Goal: Transaction & Acquisition: Purchase product/service

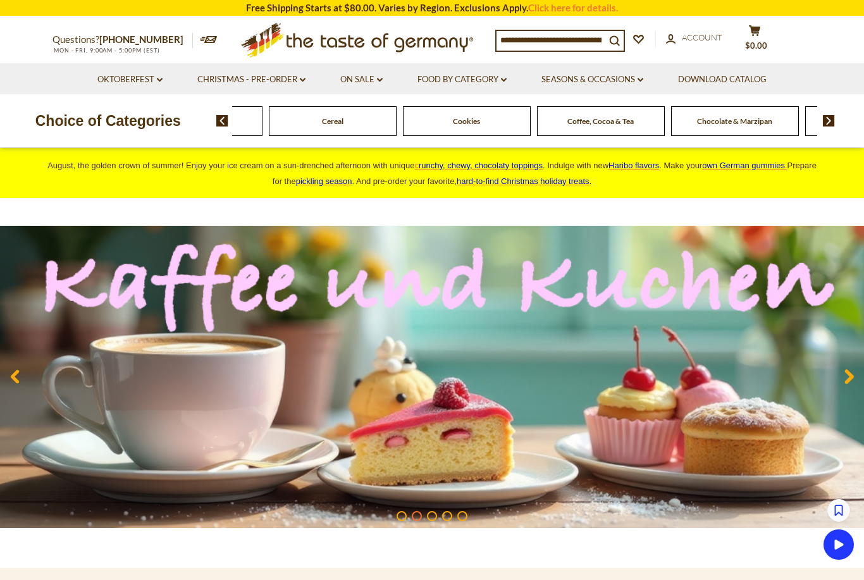
click at [555, 39] on input at bounding box center [550, 40] width 109 height 18
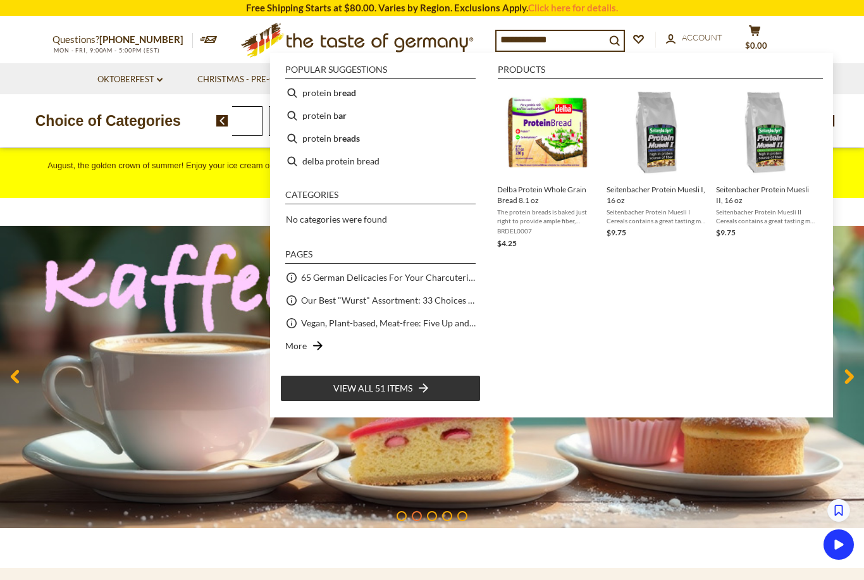
type input "**********"
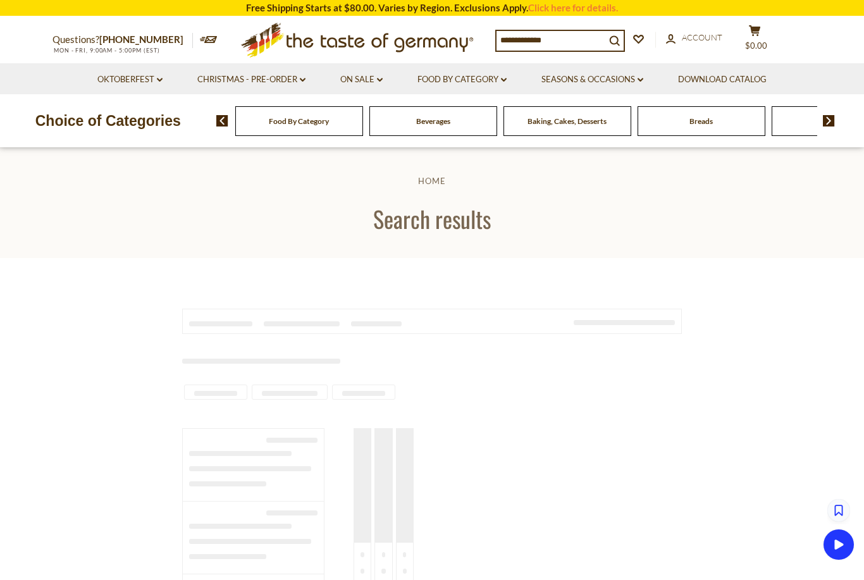
type input "**********"
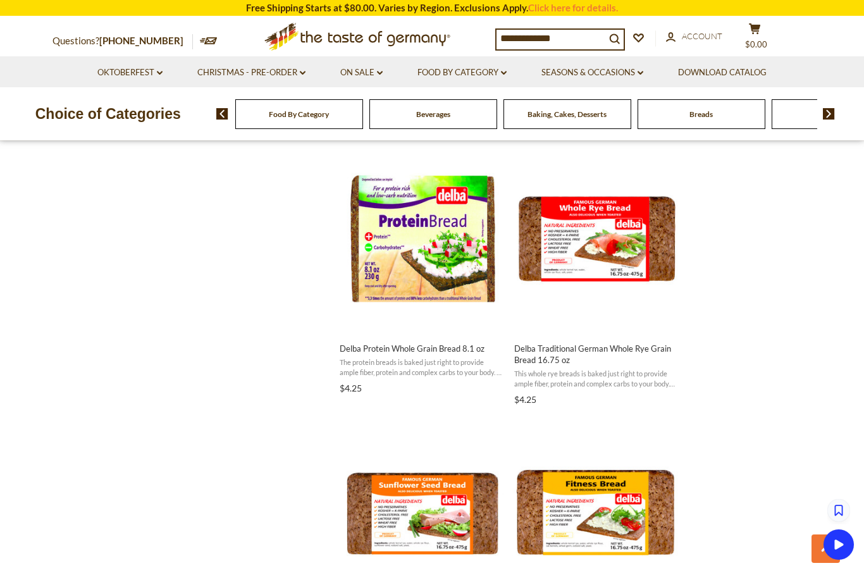
scroll to position [1319, 0]
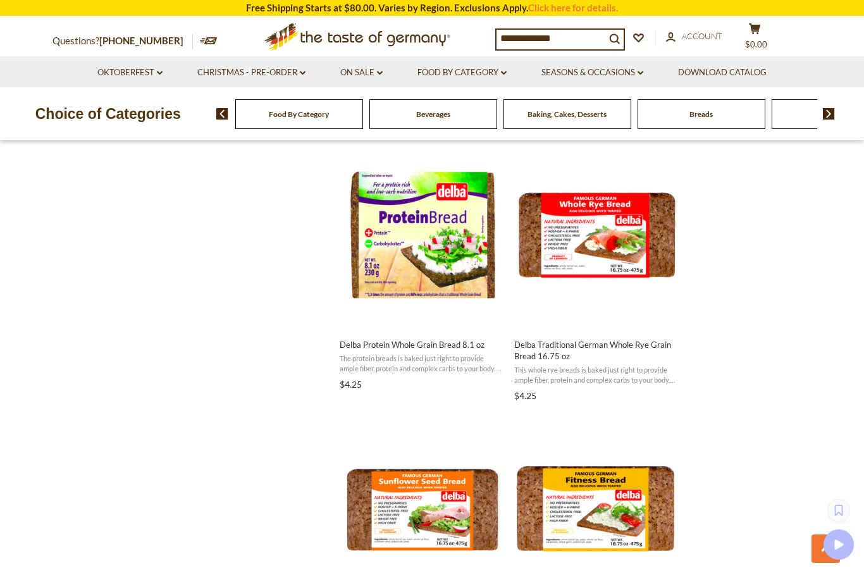
click at [756, 40] on span "$0.00" at bounding box center [756, 44] width 22 height 10
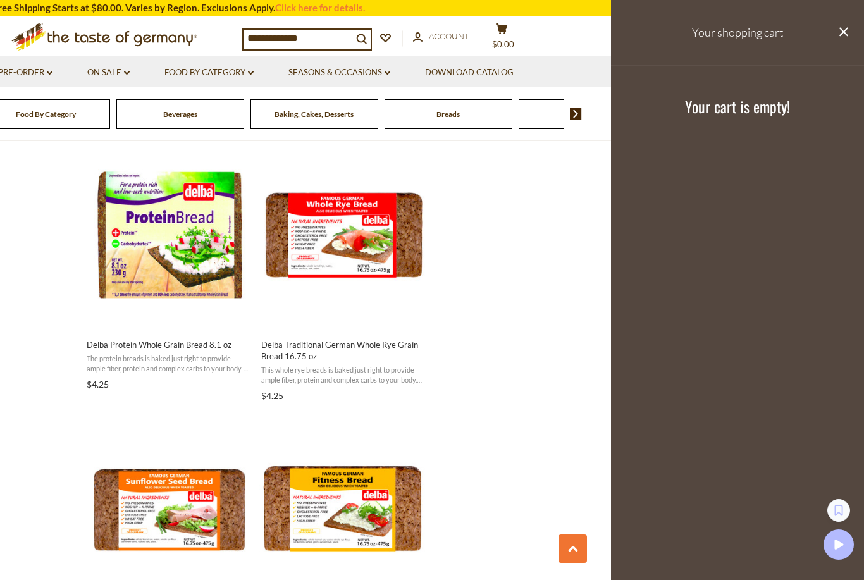
click at [840, 35] on icon at bounding box center [843, 31] width 9 height 9
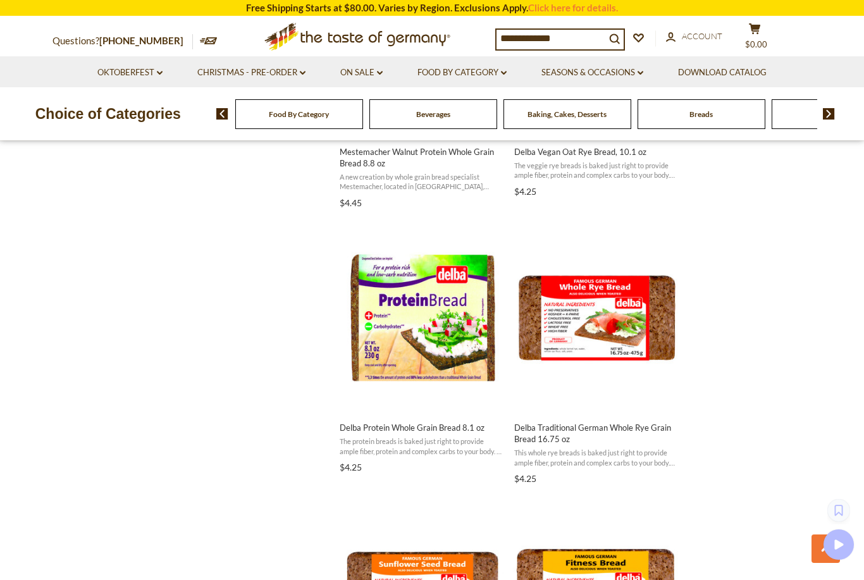
scroll to position [1226, 0]
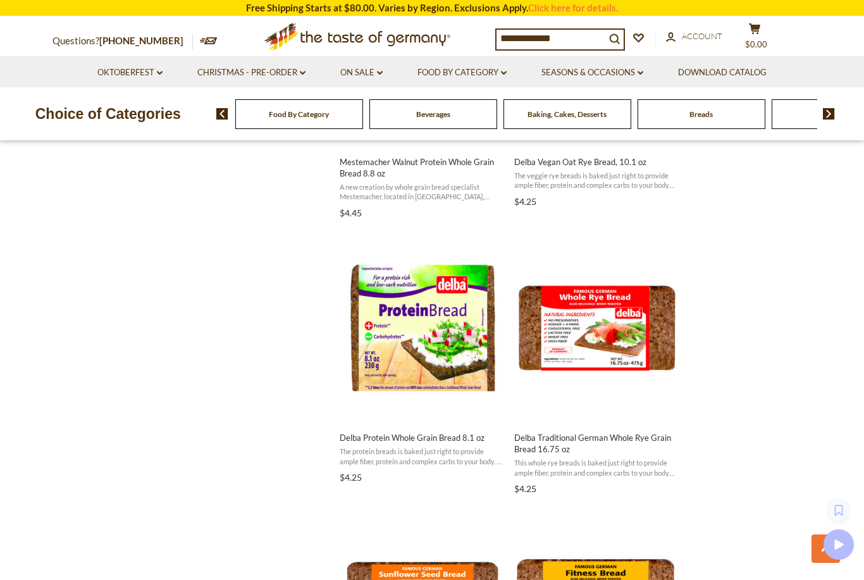
click at [439, 331] on img "Delba Protein Whole Grain Bread 8.1 oz" at bounding box center [422, 328] width 168 height 168
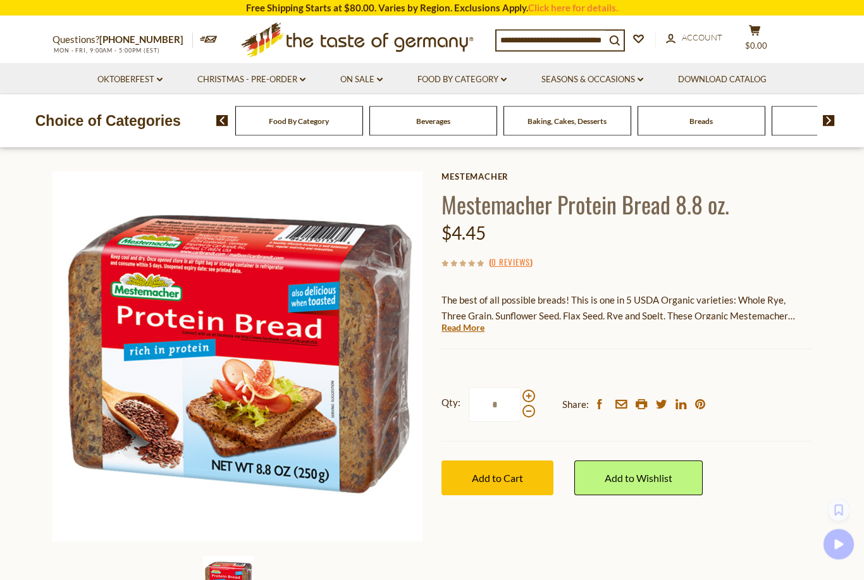
scroll to position [44, 0]
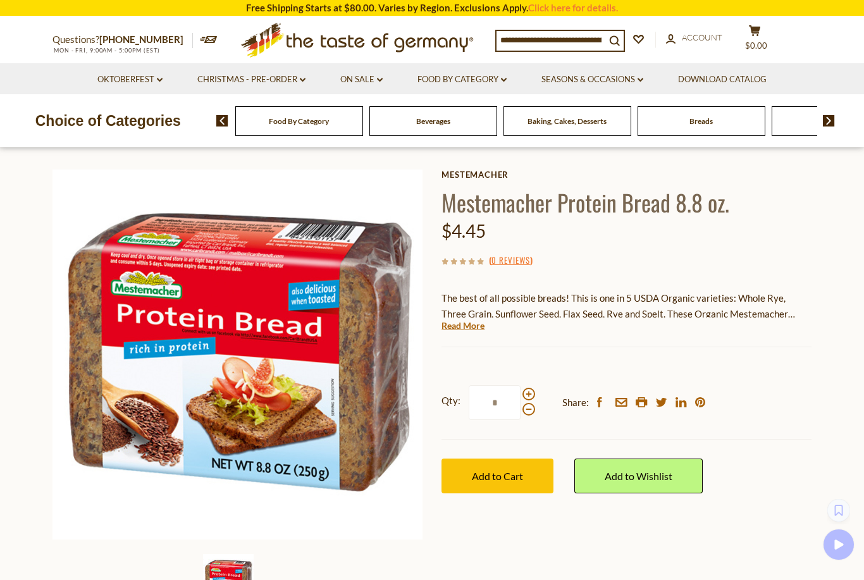
click at [495, 401] on input "*" at bounding box center [495, 402] width 52 height 35
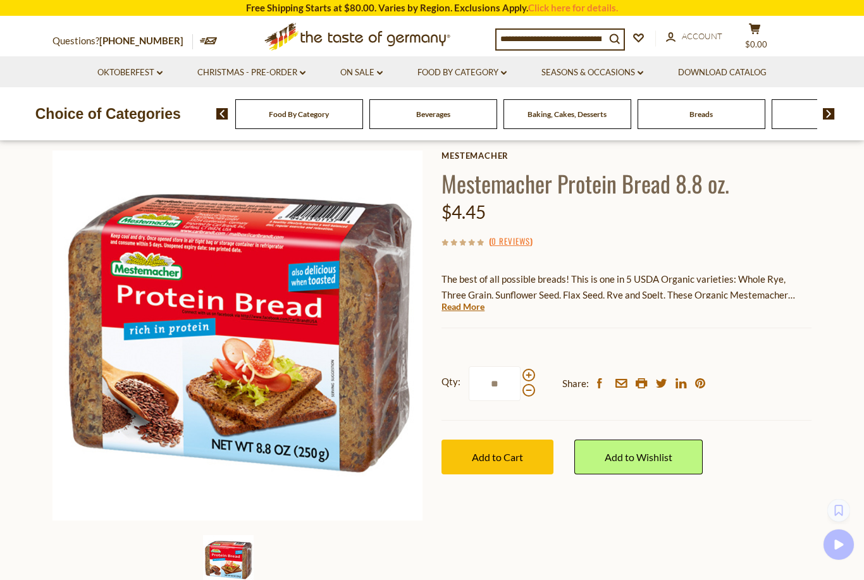
scroll to position [58, 0]
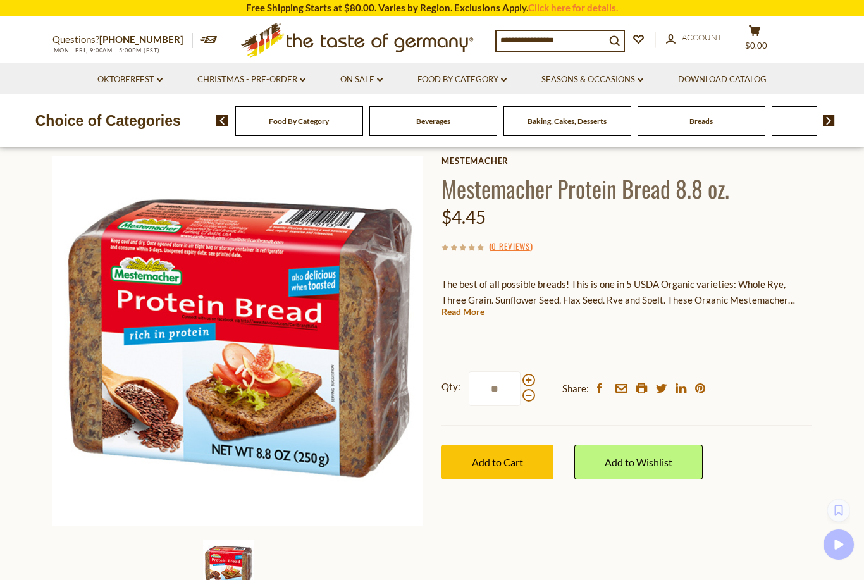
click at [493, 457] on span "Add to Cart" at bounding box center [497, 462] width 51 height 12
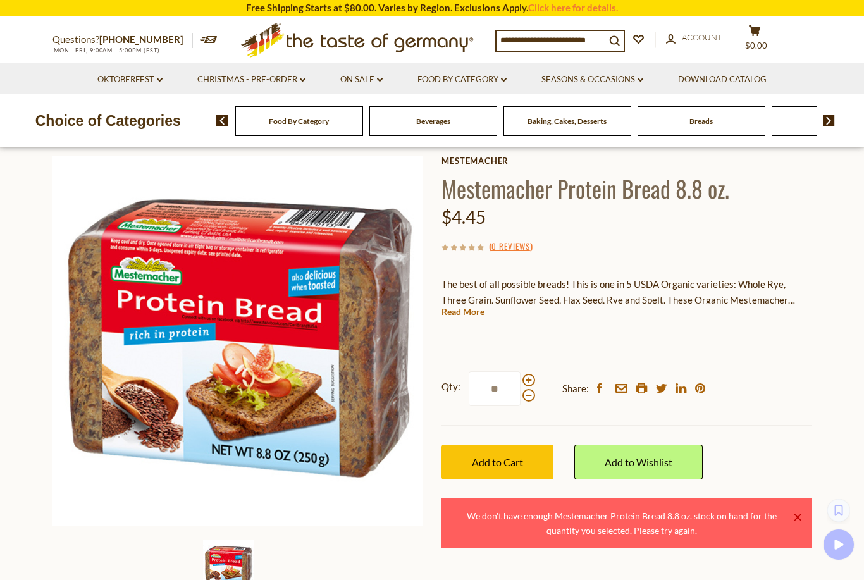
click at [529, 398] on span at bounding box center [528, 395] width 13 height 13
click at [520, 398] on input "**" at bounding box center [495, 388] width 52 height 35
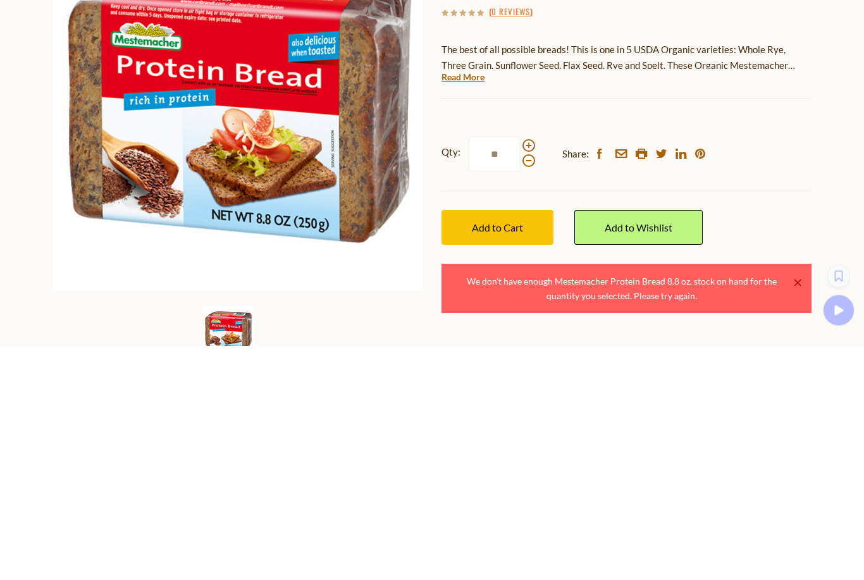
click at [498, 445] on button "Add to Cart" at bounding box center [497, 462] width 112 height 35
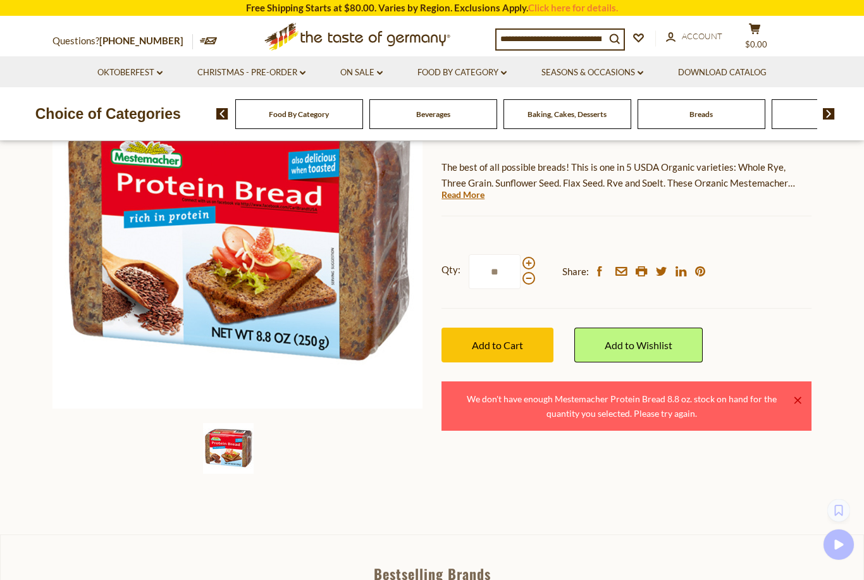
scroll to position [174, 0]
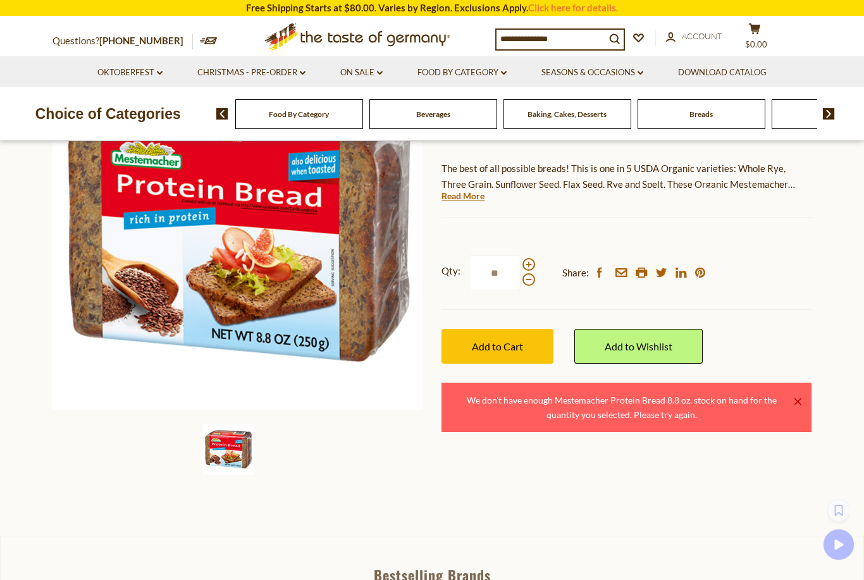
click at [531, 283] on span at bounding box center [528, 279] width 13 height 13
click at [520, 283] on input "**" at bounding box center [495, 272] width 52 height 35
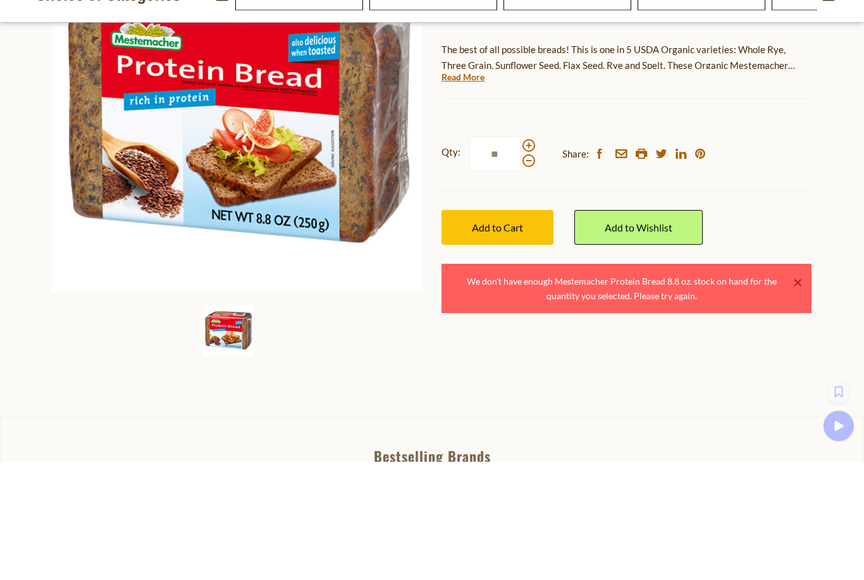
click at [512, 329] on button "Add to Cart" at bounding box center [497, 346] width 112 height 35
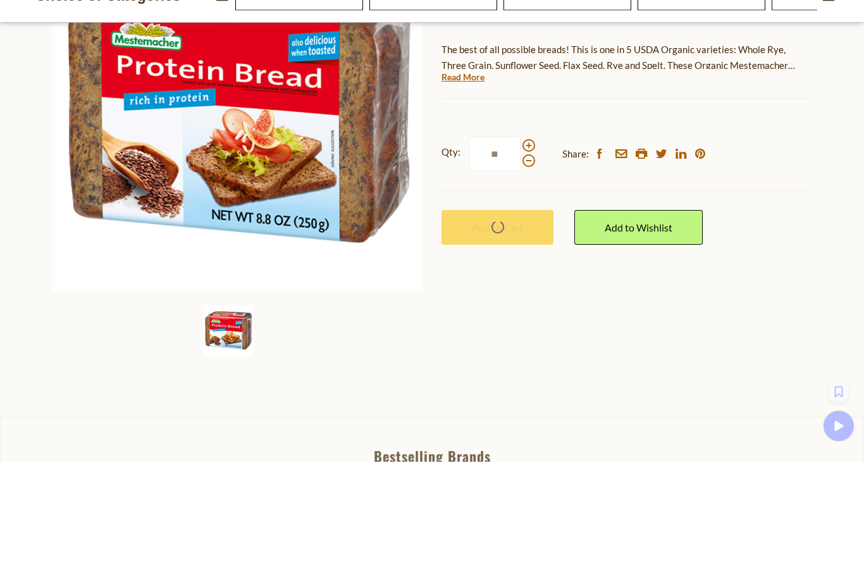
scroll to position [293, 0]
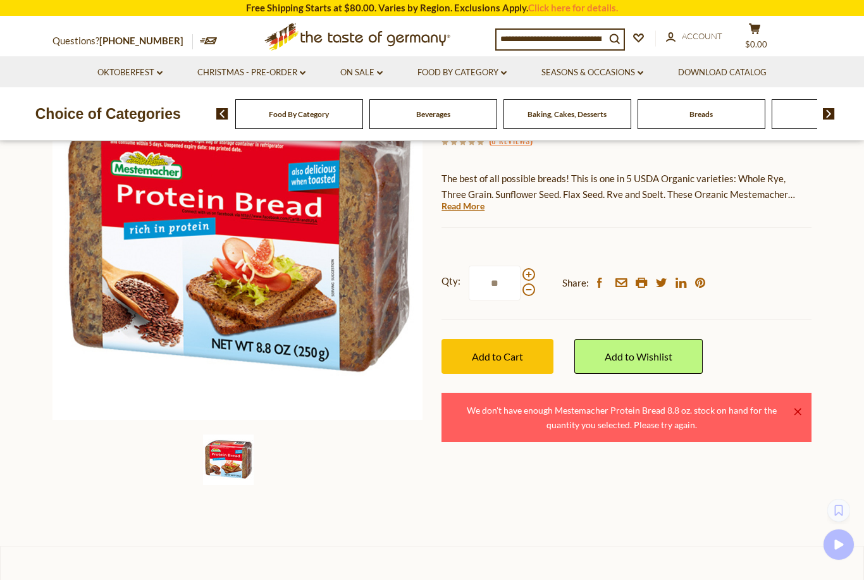
click at [531, 296] on span at bounding box center [528, 289] width 13 height 13
click at [520, 297] on input "**" at bounding box center [495, 283] width 52 height 35
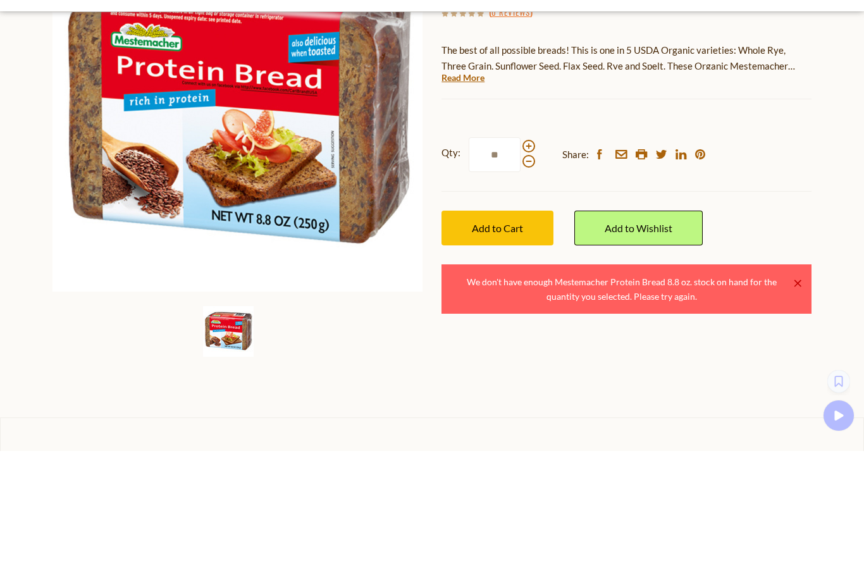
click at [507, 351] on span "Add to Cart" at bounding box center [497, 357] width 51 height 12
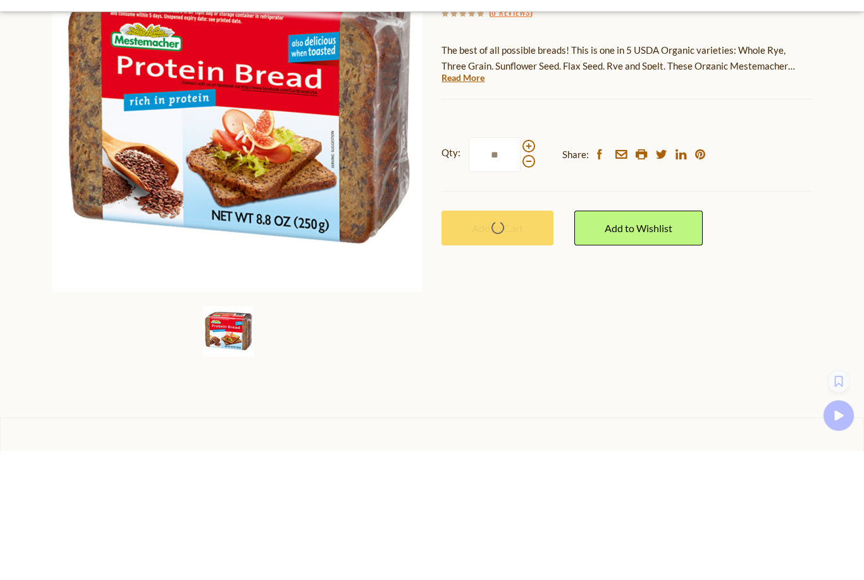
scroll to position [293, 0]
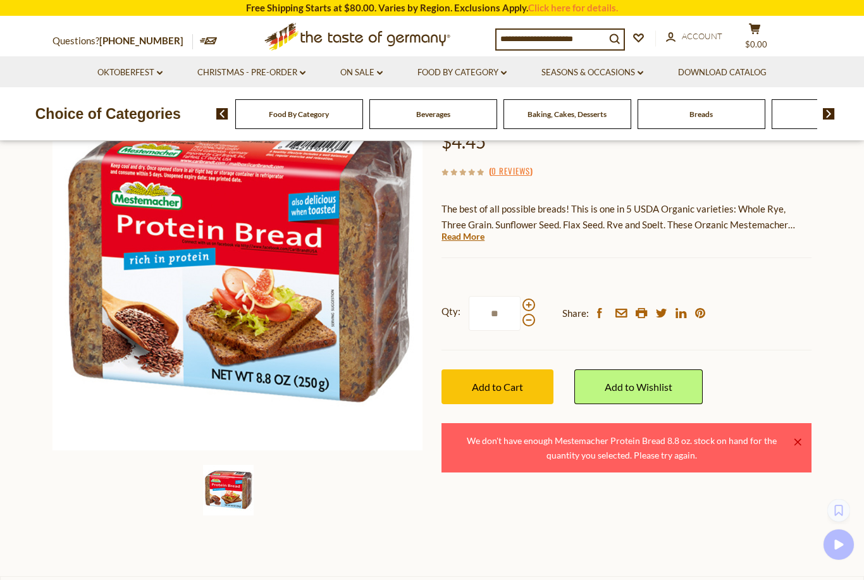
click at [531, 324] on span at bounding box center [528, 320] width 13 height 13
click at [520, 324] on input "**" at bounding box center [495, 313] width 52 height 35
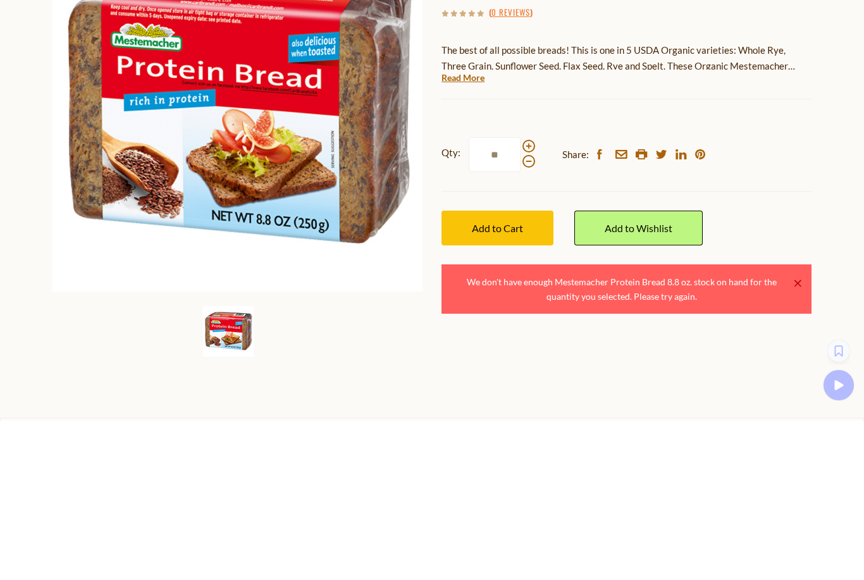
click at [496, 381] on span "Add to Cart" at bounding box center [497, 387] width 51 height 12
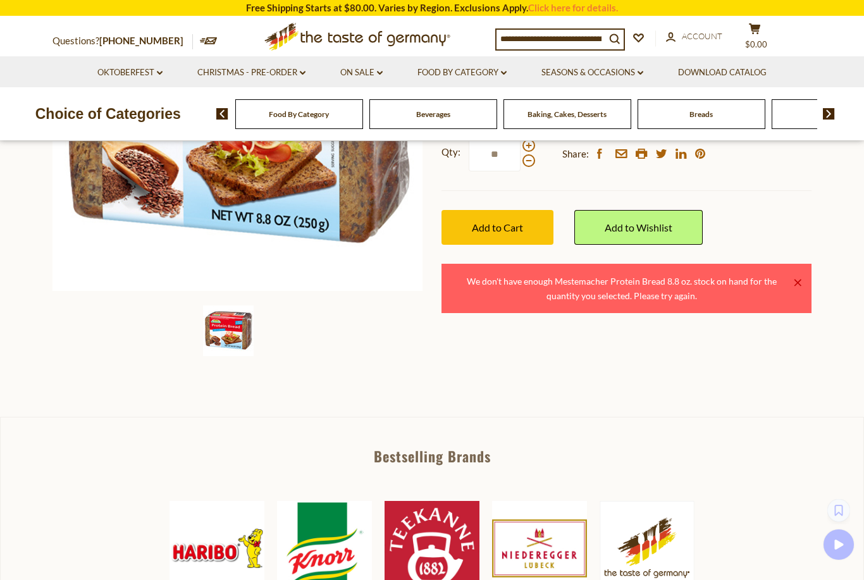
click at [802, 286] on div "× We don't have enough Mestemacher Protein Bread 8.8 oz. stock on hand for the …" at bounding box center [626, 289] width 370 height 50
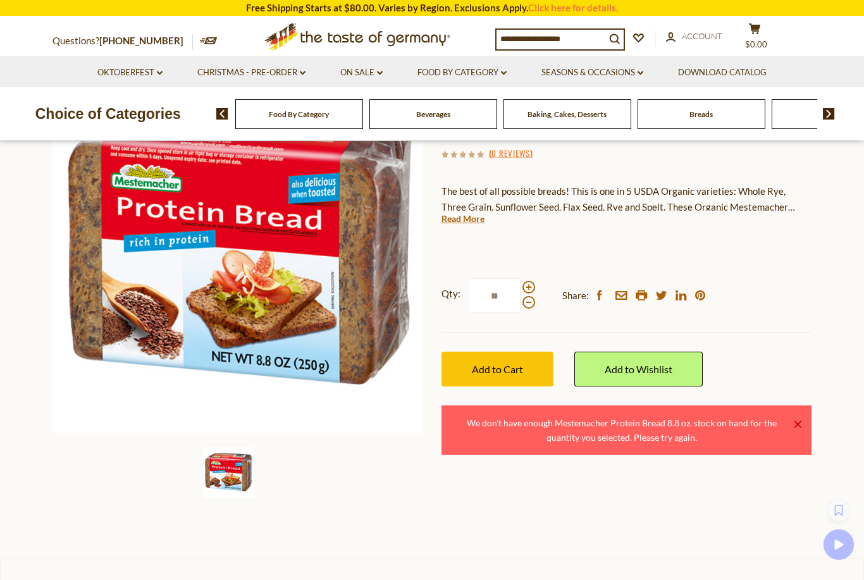
click at [530, 309] on span at bounding box center [528, 302] width 13 height 13
click at [520, 312] on input "**" at bounding box center [495, 295] width 52 height 35
type input "*"
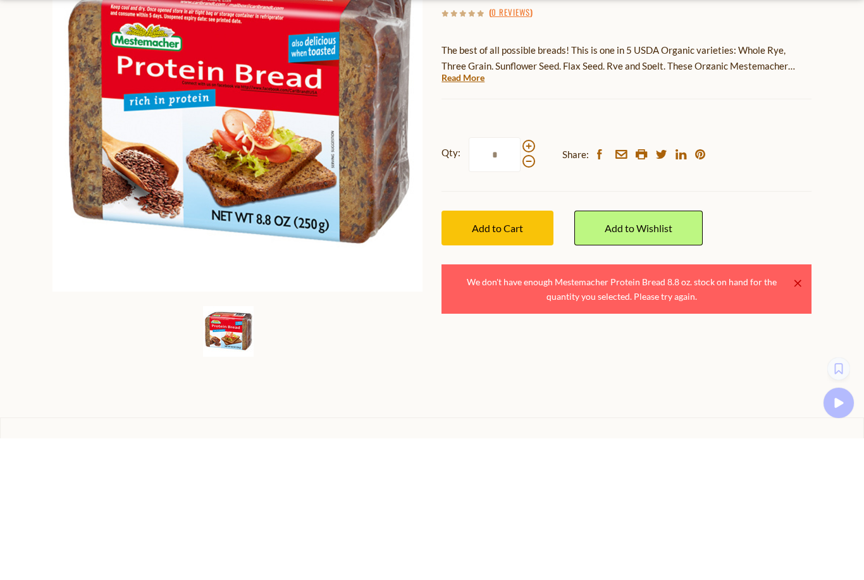
click at [500, 364] on span "Add to Cart" at bounding box center [497, 370] width 51 height 12
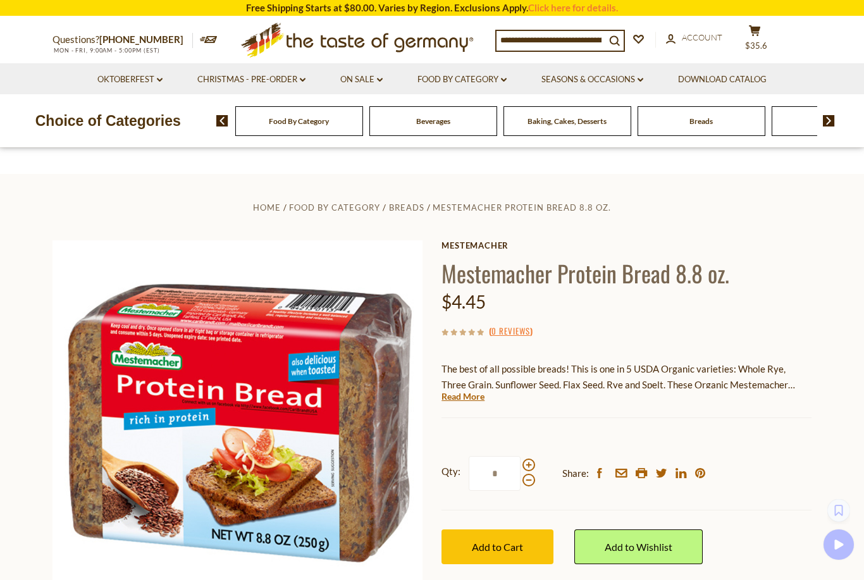
scroll to position [0, 0]
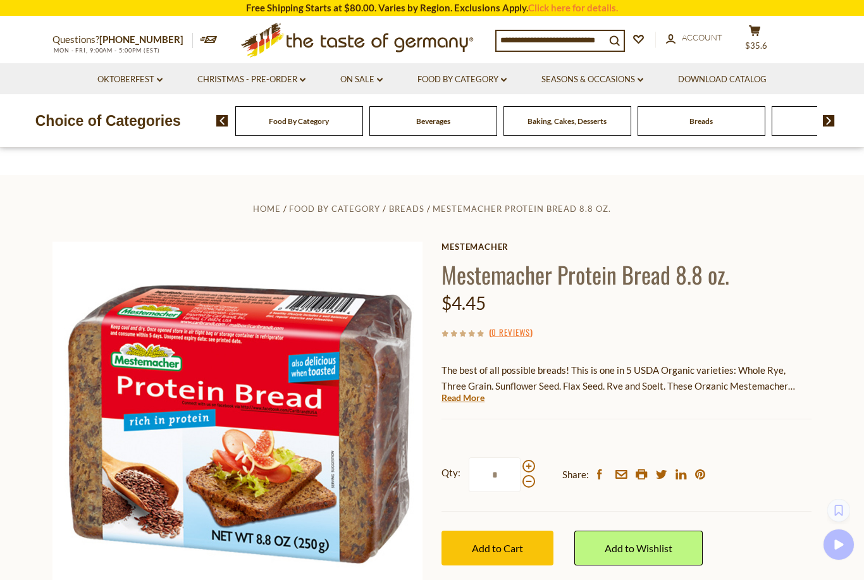
click at [759, 40] on span "$35.6" at bounding box center [756, 45] width 22 height 10
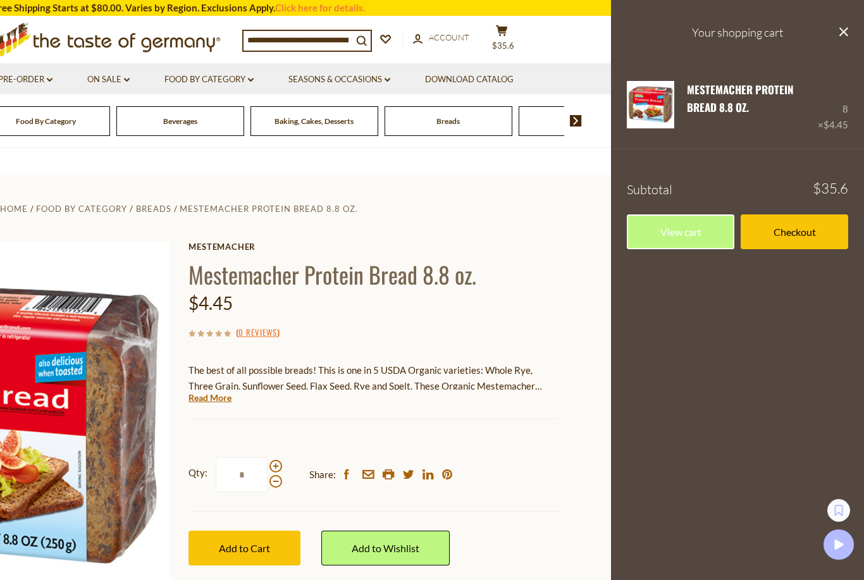
click at [258, 477] on input "*" at bounding box center [242, 474] width 52 height 35
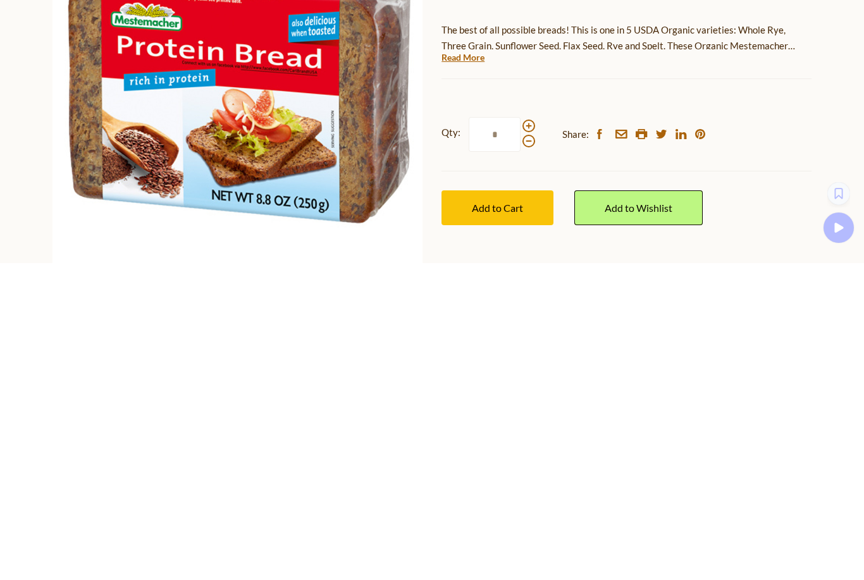
click at [503, 519] on span "Add to Cart" at bounding box center [497, 525] width 51 height 12
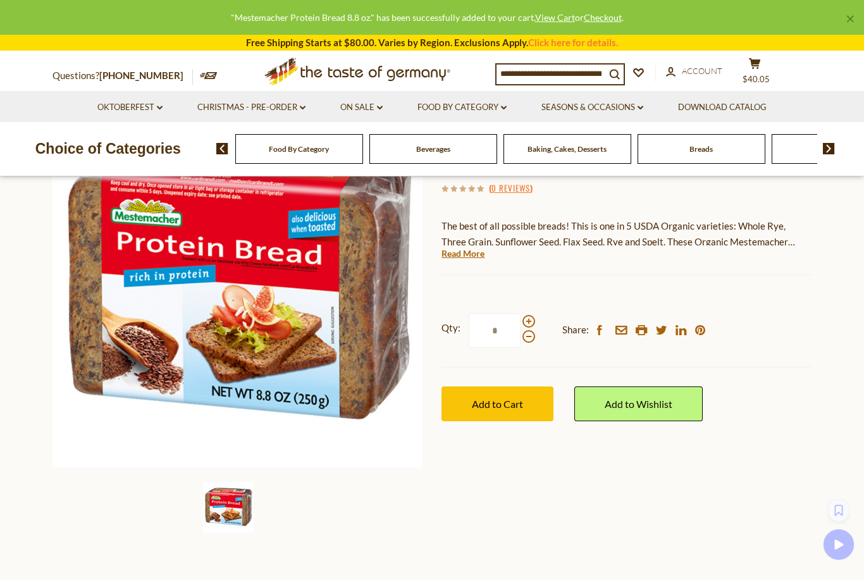
scroll to position [149, 0]
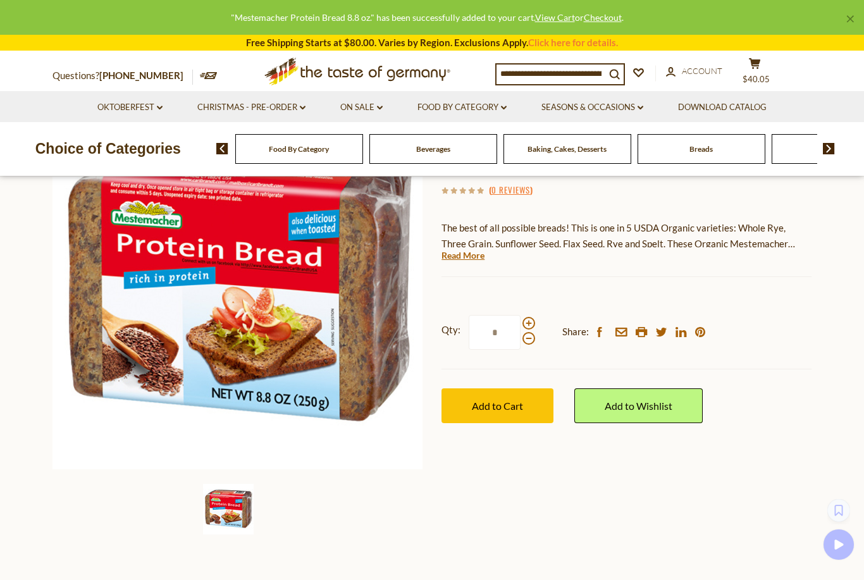
click at [528, 323] on span at bounding box center [528, 323] width 13 height 13
click at [520, 323] on input "*" at bounding box center [495, 332] width 52 height 35
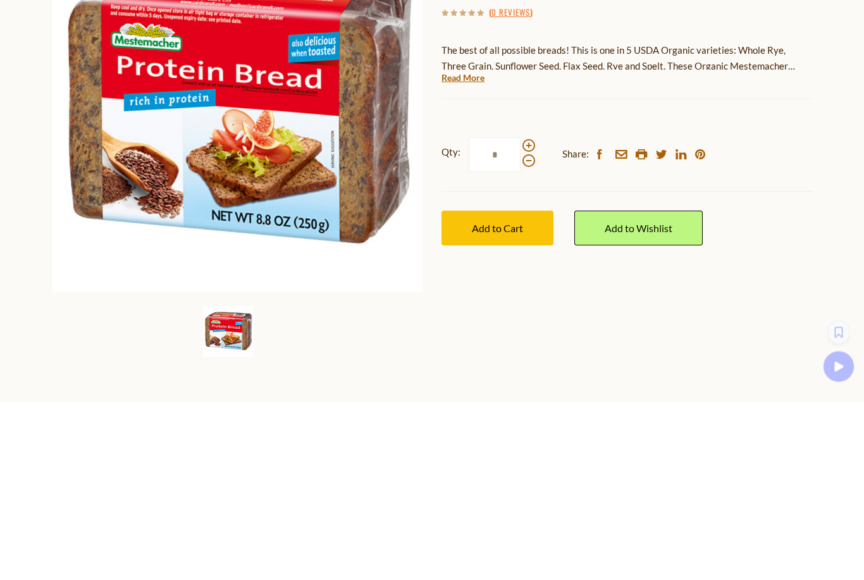
click at [510, 400] on span "Add to Cart" at bounding box center [497, 406] width 51 height 12
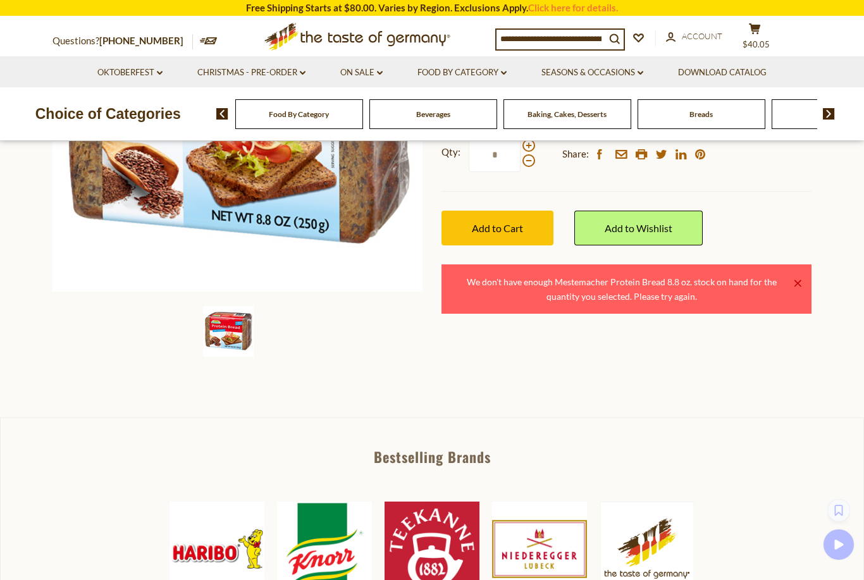
click at [802, 285] on div "× We don't have enough Mestemacher Protein Bread 8.8 oz. stock on hand for the …" at bounding box center [626, 289] width 370 height 50
click at [533, 164] on span at bounding box center [528, 160] width 13 height 13
click at [520, 164] on input "*" at bounding box center [495, 154] width 52 height 35
type input "*"
click at [501, 231] on span "Add to Cart" at bounding box center [497, 228] width 51 height 12
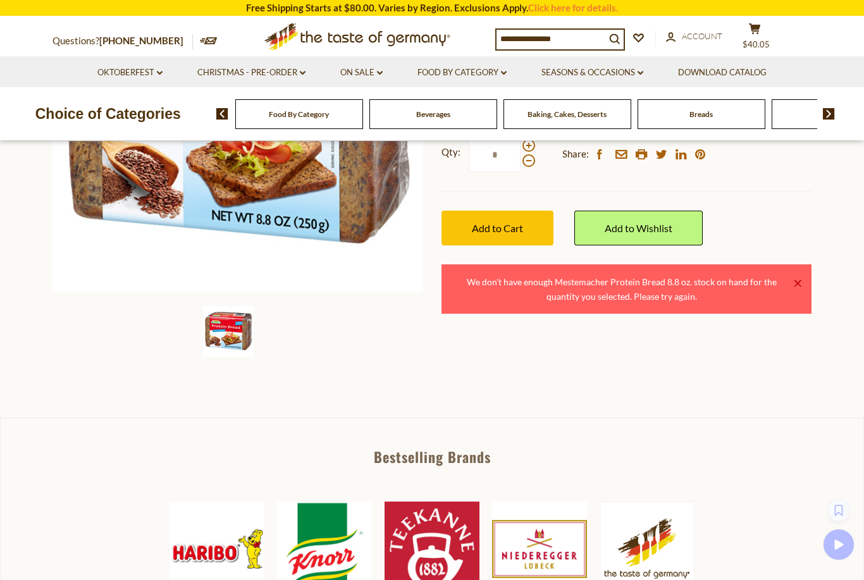
click at [807, 274] on div "× We don't have enough Mestemacher Protein Bread 8.8 oz. stock on hand for the …" at bounding box center [626, 289] width 370 height 50
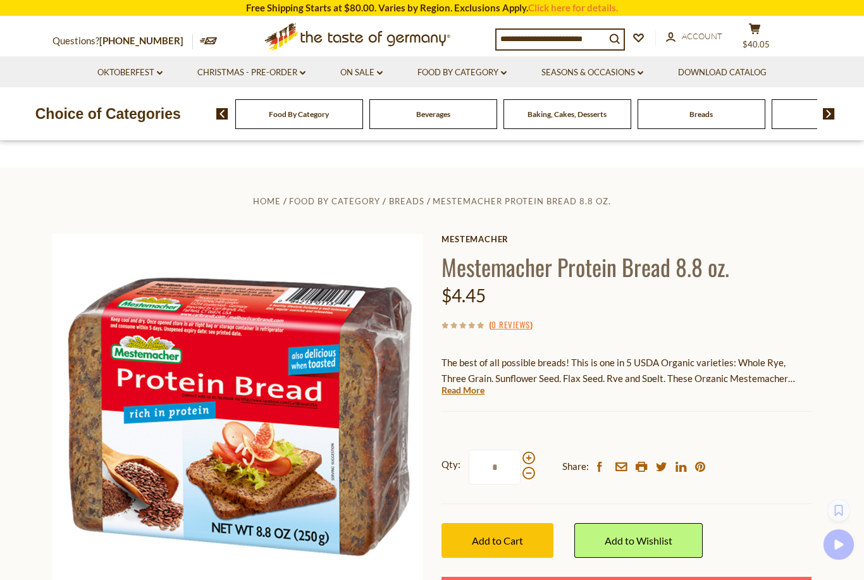
scroll to position [0, 0]
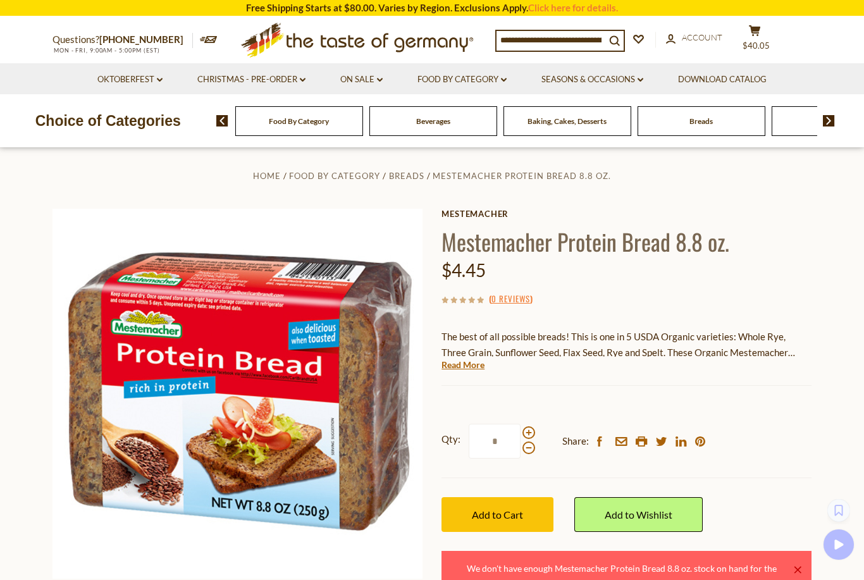
click at [758, 38] on button "cart $40.05" at bounding box center [754, 41] width 38 height 32
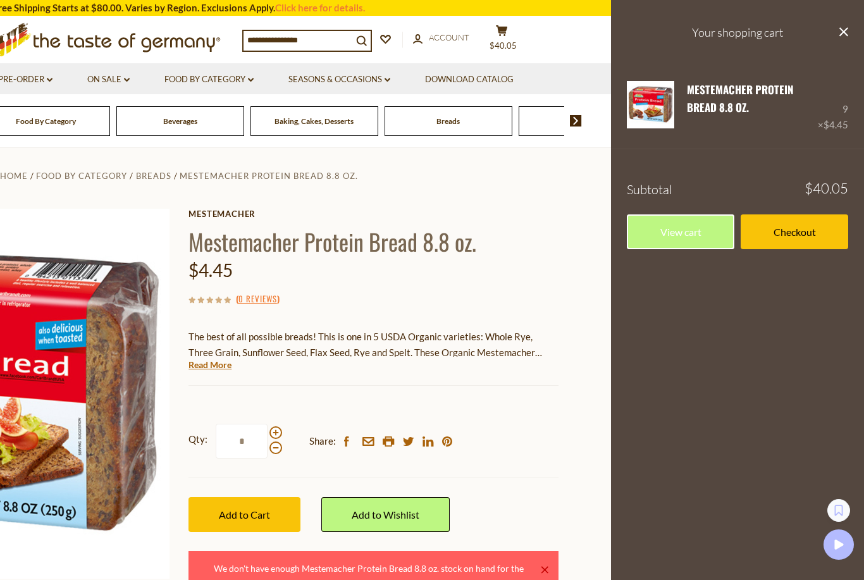
click at [674, 243] on link "View cart" at bounding box center [680, 231] width 107 height 35
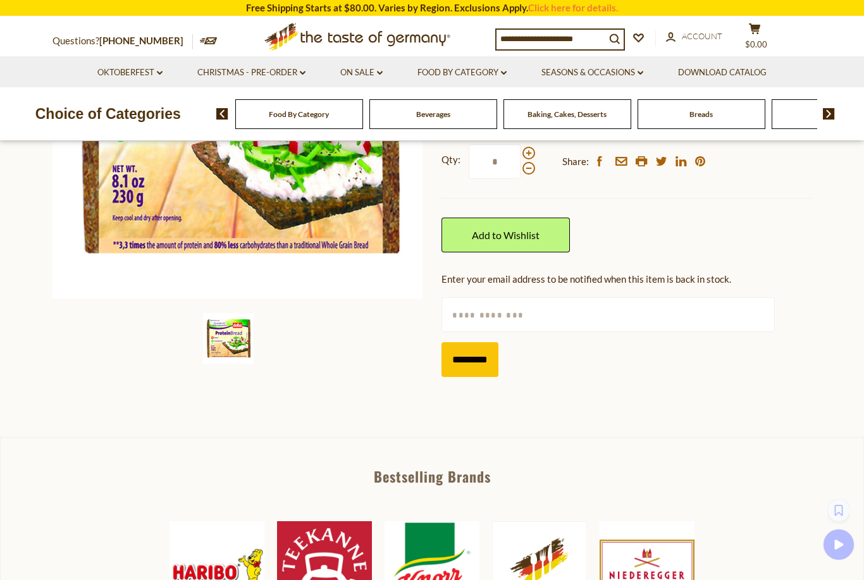
scroll to position [286, 0]
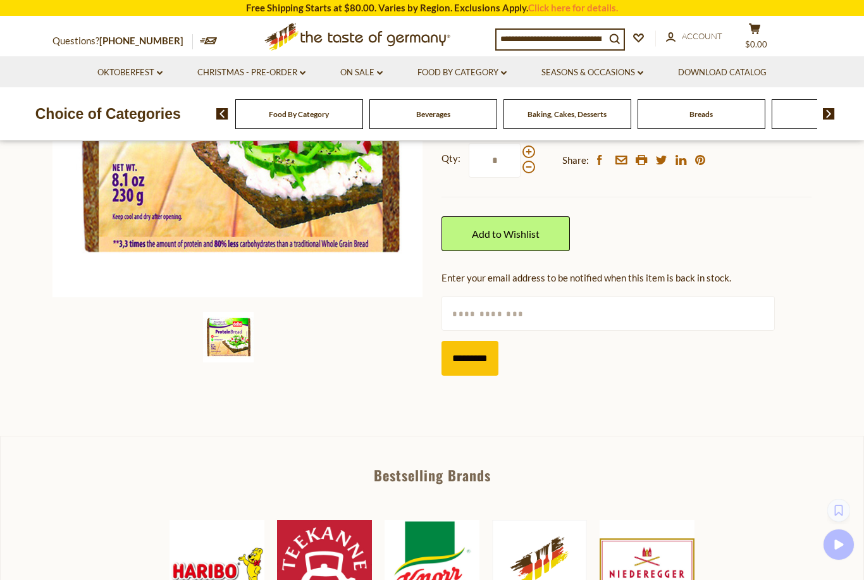
click at [542, 318] on input "text" at bounding box center [607, 313] width 333 height 35
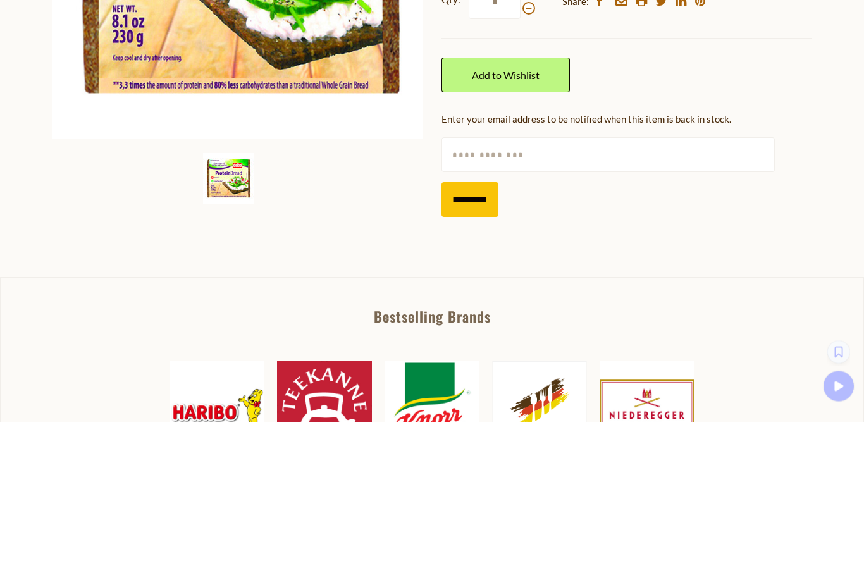
type input "**********"
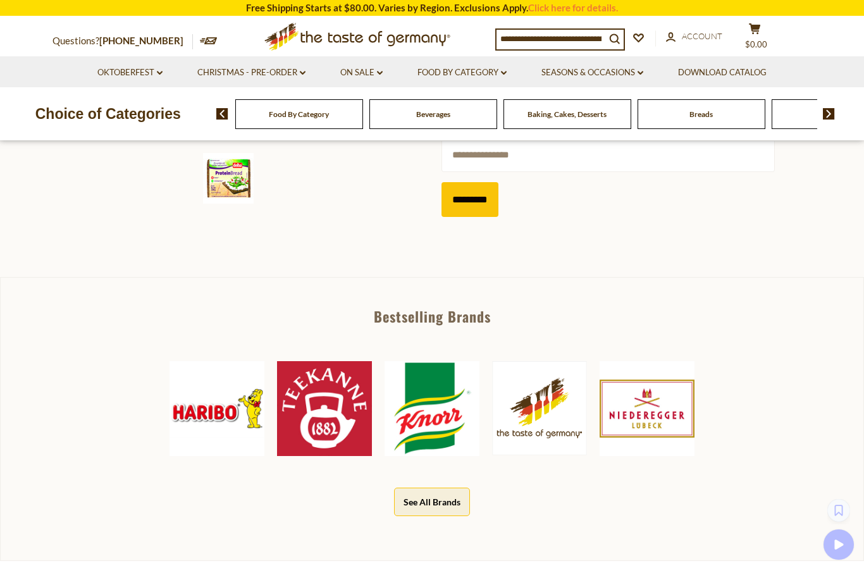
click at [479, 197] on input "*********" at bounding box center [469, 199] width 57 height 35
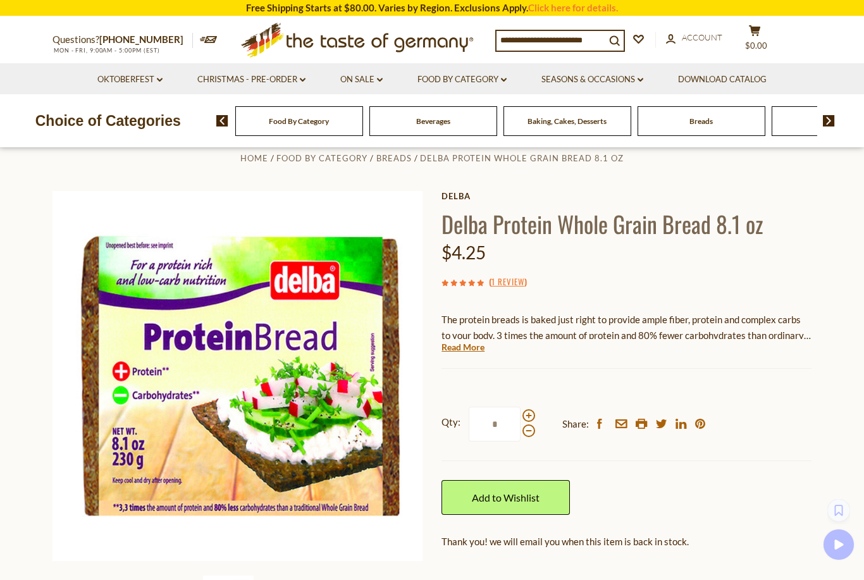
scroll to position [0, 0]
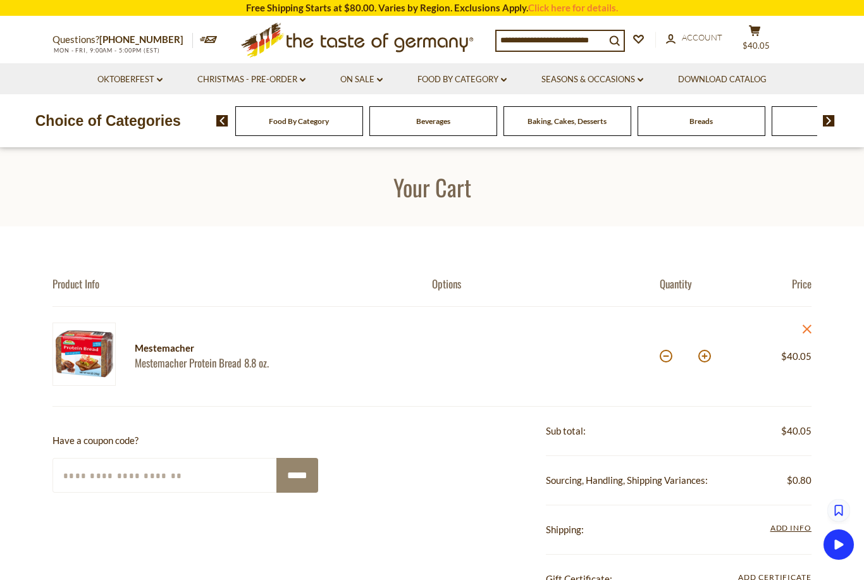
click at [665, 357] on button at bounding box center [666, 356] width 13 height 13
type input "*"
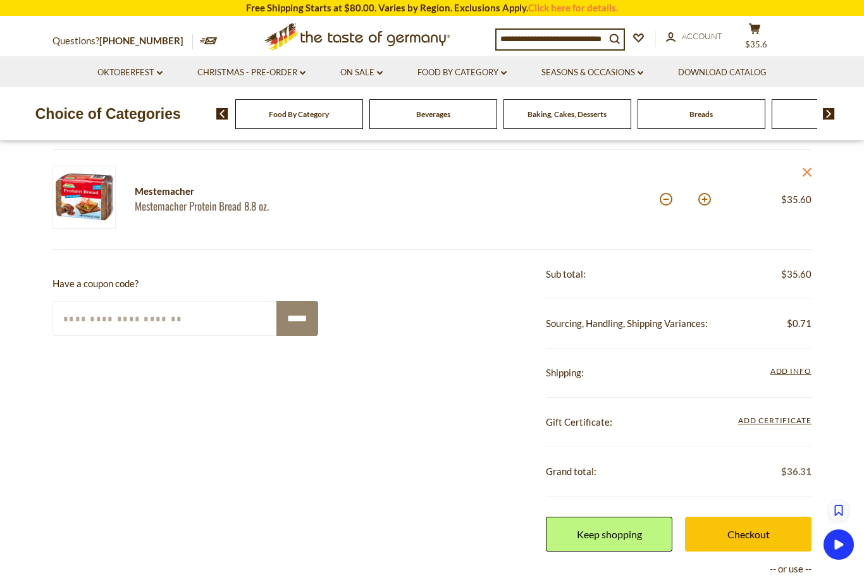
scroll to position [156, 0]
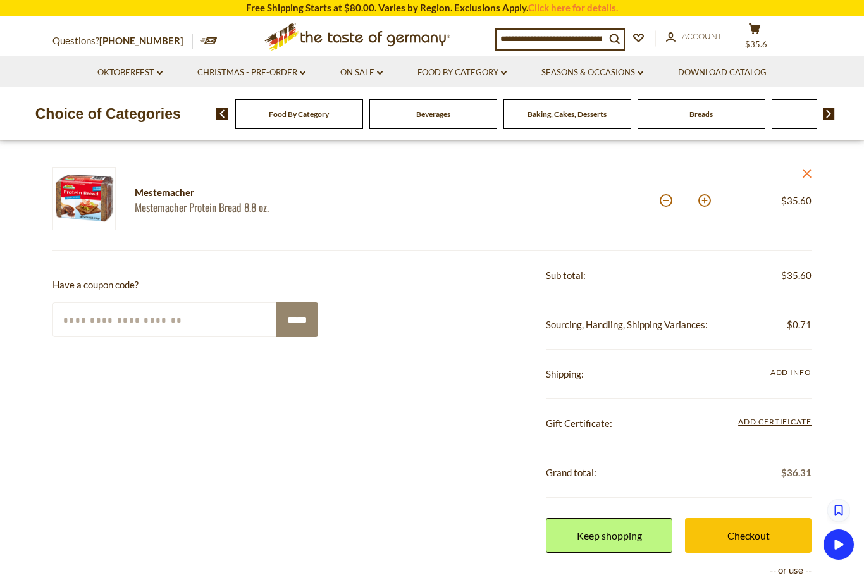
click at [797, 374] on span "Add Info" at bounding box center [790, 371] width 41 height 9
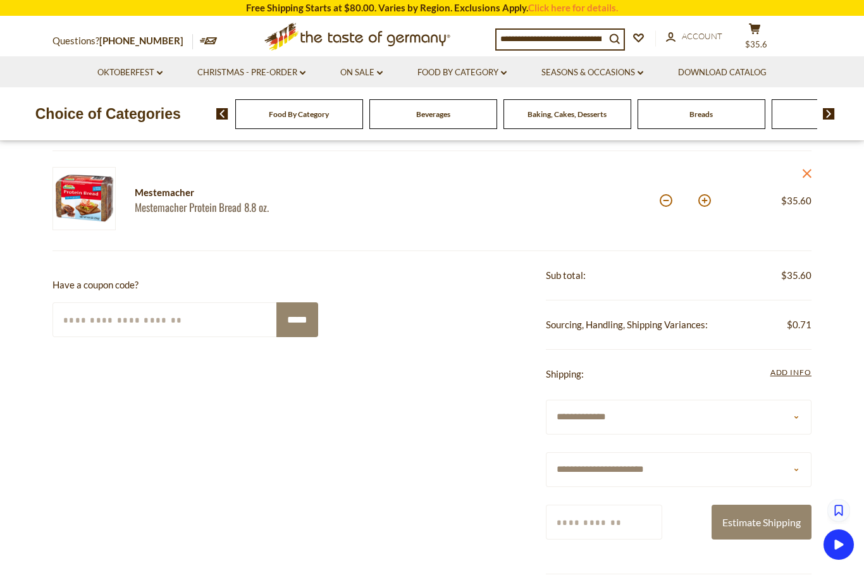
click at [789, 464] on select "**********" at bounding box center [679, 469] width 266 height 35
select select "**"
click at [627, 522] on input "Zip/Postcode" at bounding box center [604, 522] width 116 height 35
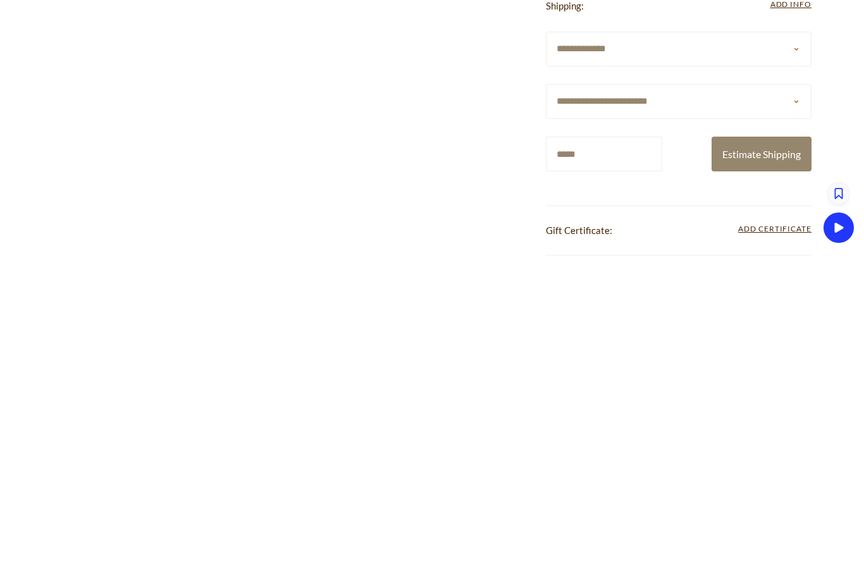
type input "*****"
click at [762, 453] on button "Estimate Shipping" at bounding box center [761, 470] width 100 height 35
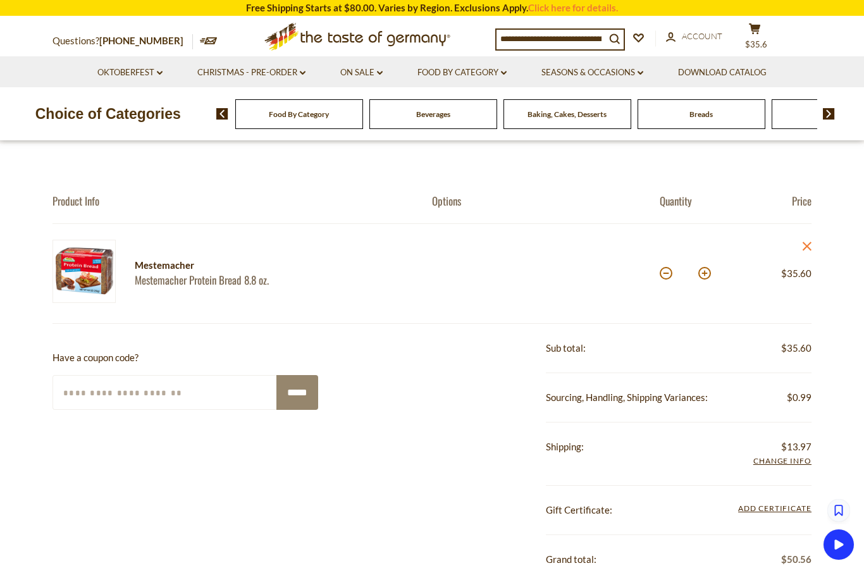
scroll to position [75, 0]
click at [550, 46] on input at bounding box center [550, 39] width 109 height 18
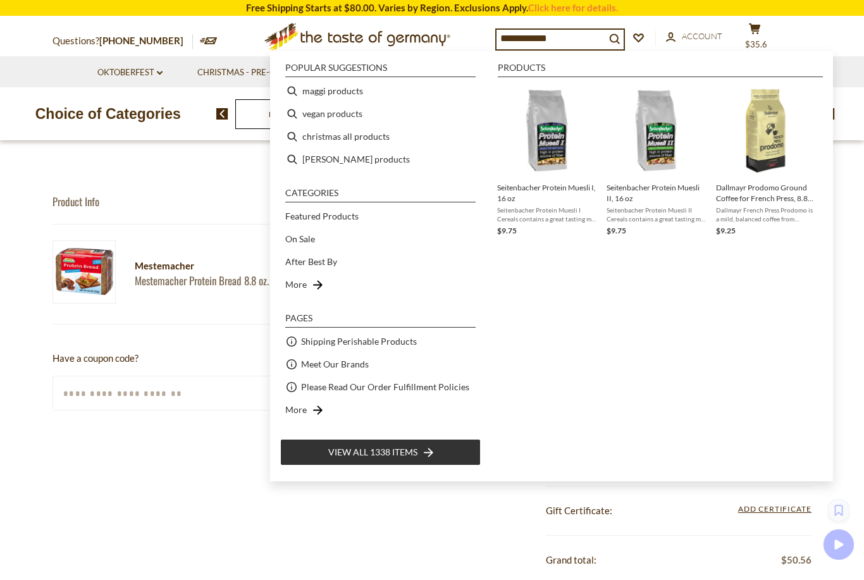
type input "**********"
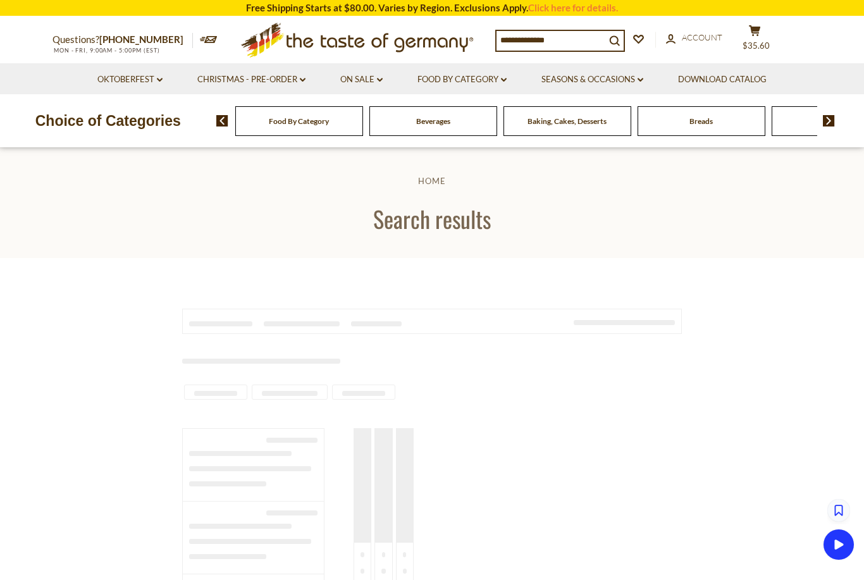
type input "**********"
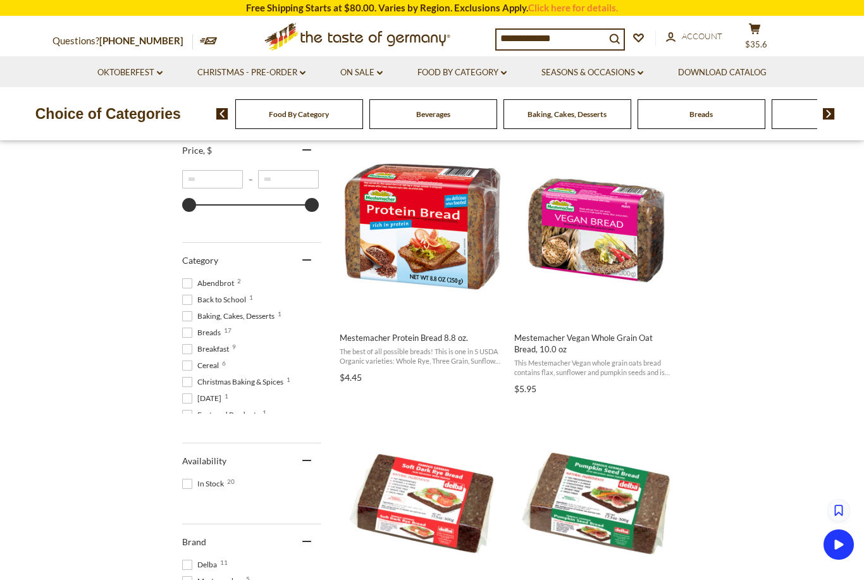
scroll to position [251, 0]
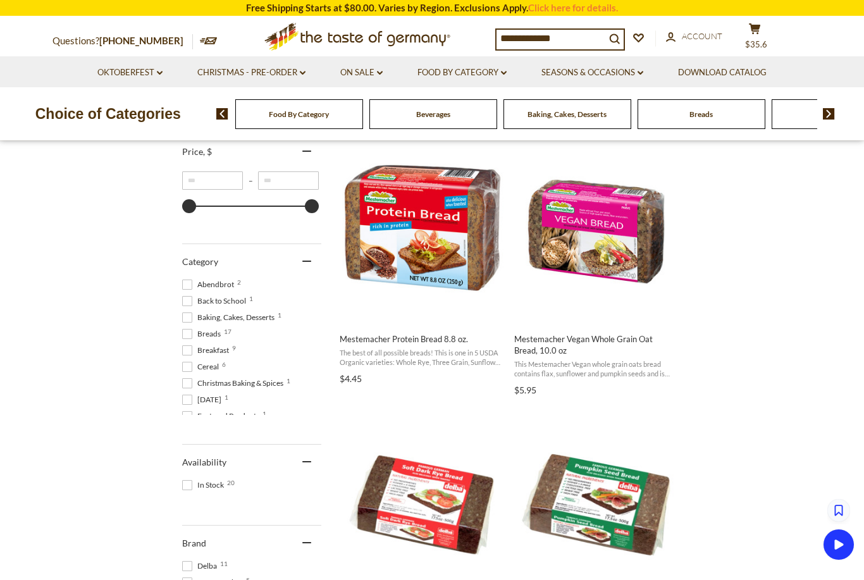
click at [589, 343] on span "Mestemacher Vegan Whole Grain Oat Bread, 10.0 oz" at bounding box center [596, 344] width 164 height 23
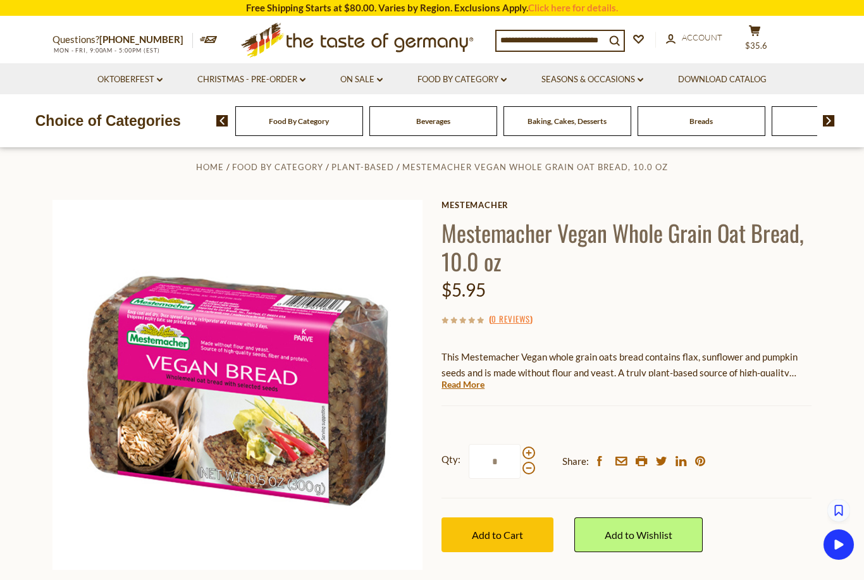
scroll to position [27, 0]
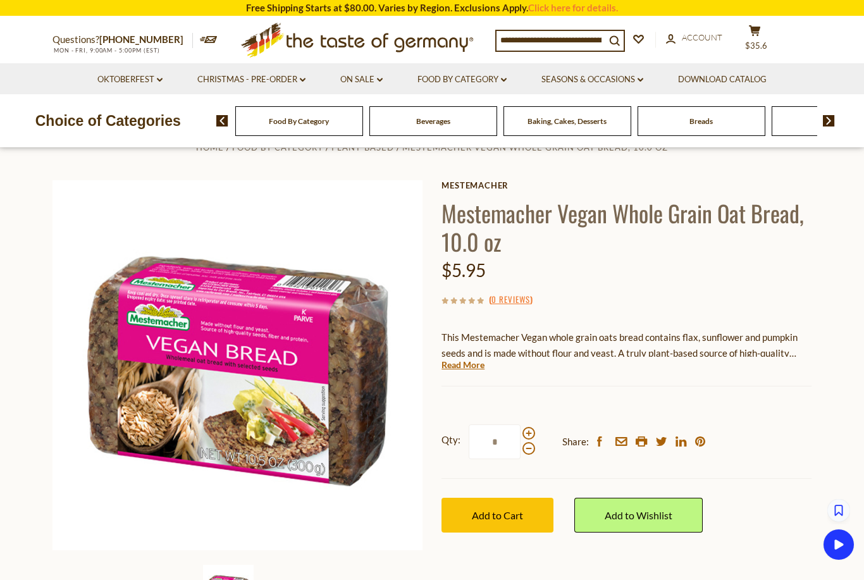
click at [464, 365] on link "Read More" at bounding box center [462, 365] width 43 height 13
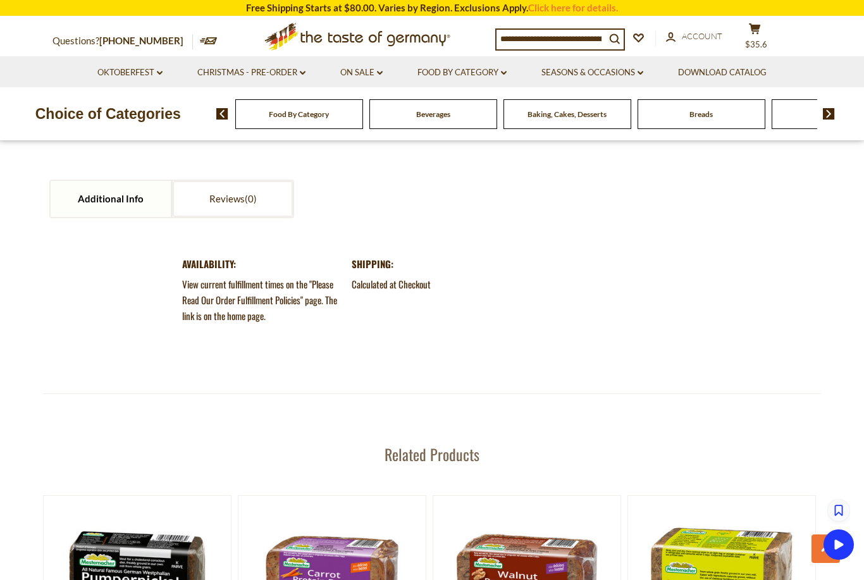
scroll to position [1420, 0]
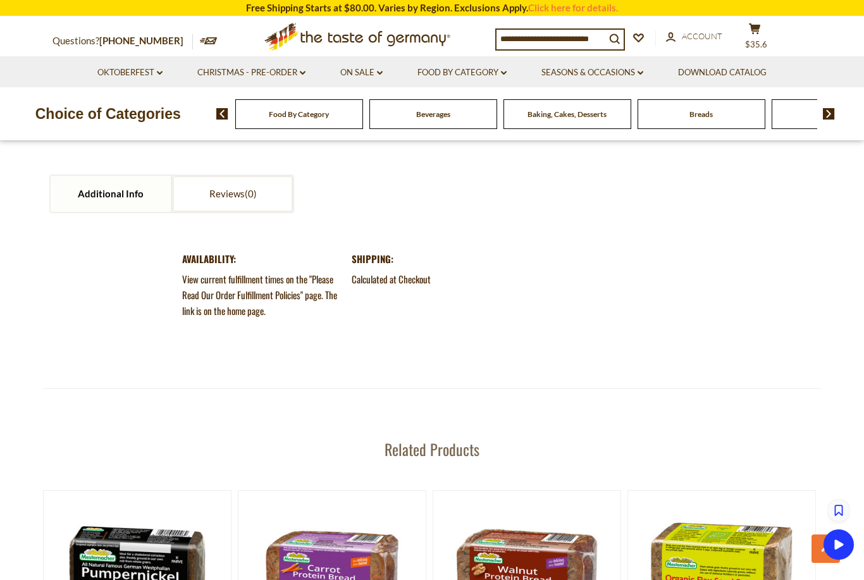
click at [98, 190] on link "Additional Info" at bounding box center [111, 194] width 120 height 36
click at [95, 181] on link "Additional Info" at bounding box center [111, 194] width 120 height 36
click at [75, 176] on link "Additional Info" at bounding box center [111, 194] width 120 height 36
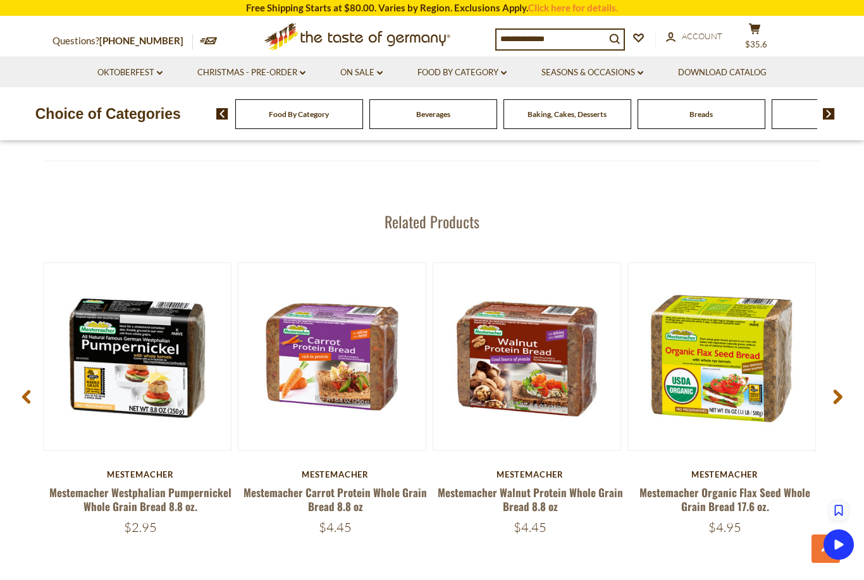
scroll to position [1647, 0]
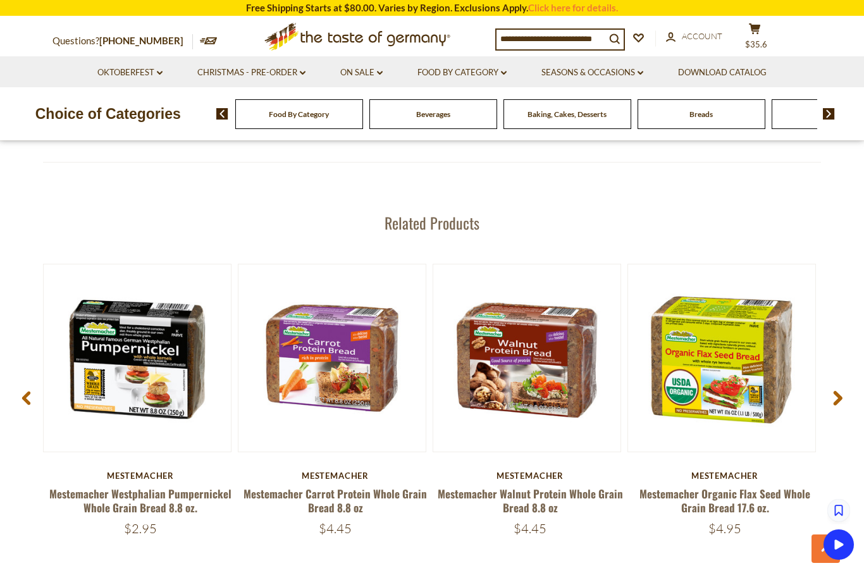
click at [536, 311] on link at bounding box center [526, 357] width 157 height 157
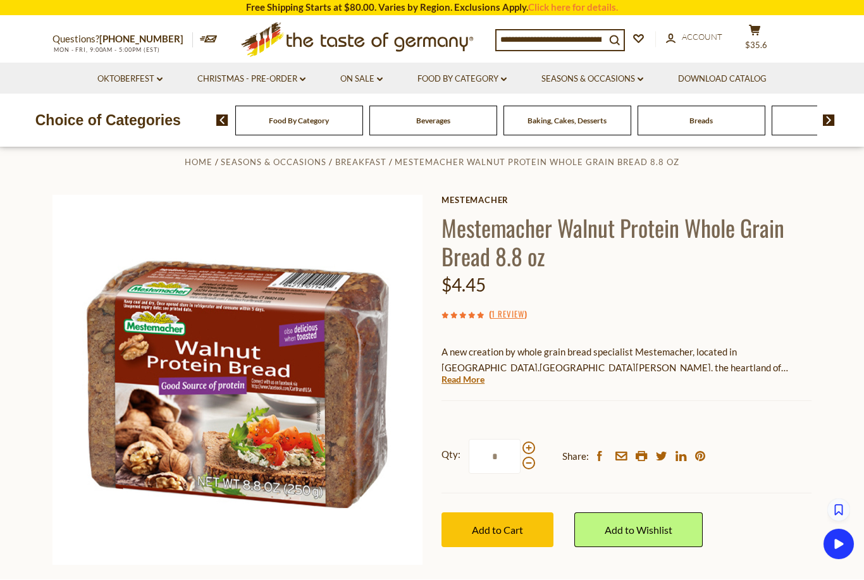
scroll to position [19, 0]
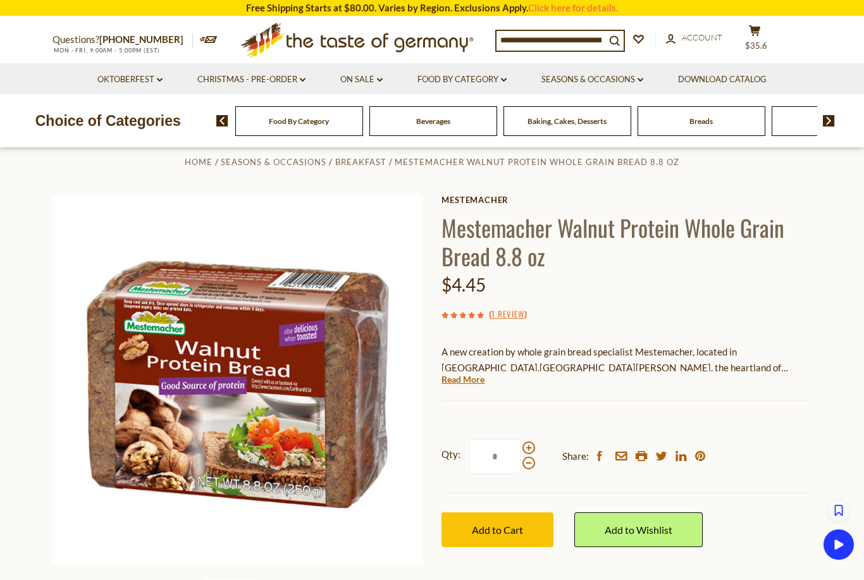
click at [507, 456] on input "*" at bounding box center [495, 456] width 52 height 35
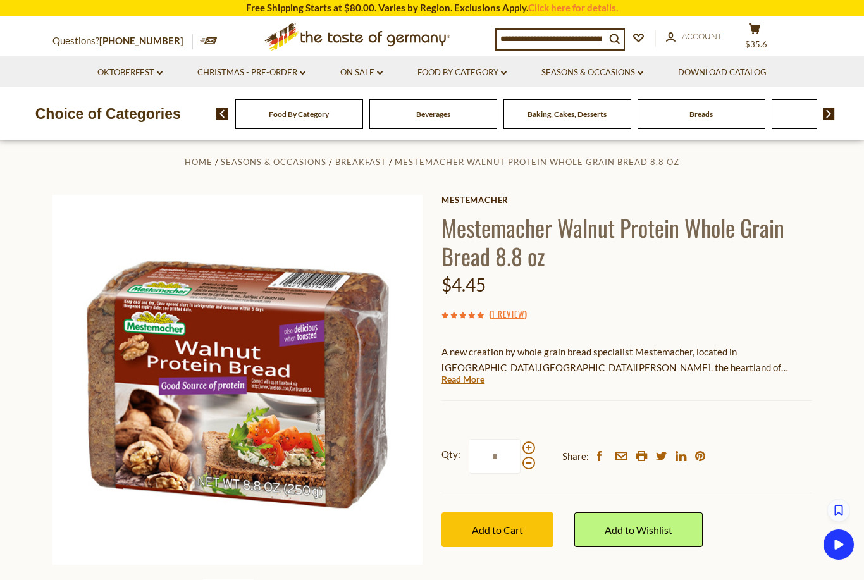
scroll to position [24, 0]
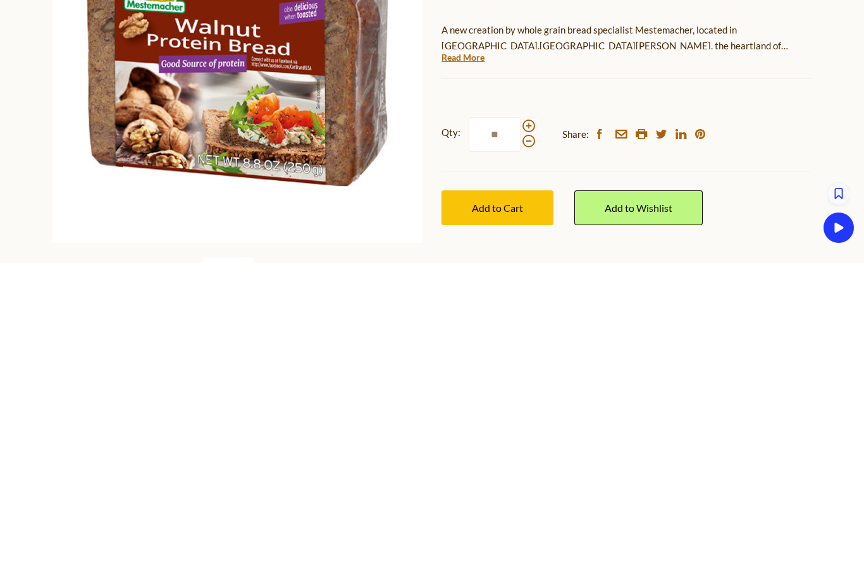
type input "*"
click at [497, 519] on span "Add to Cart" at bounding box center [497, 525] width 51 height 12
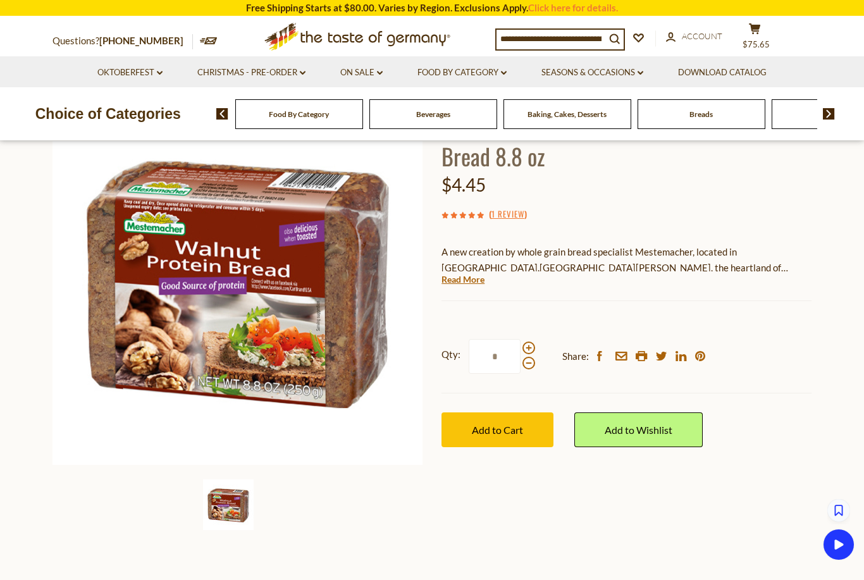
scroll to position [0, 0]
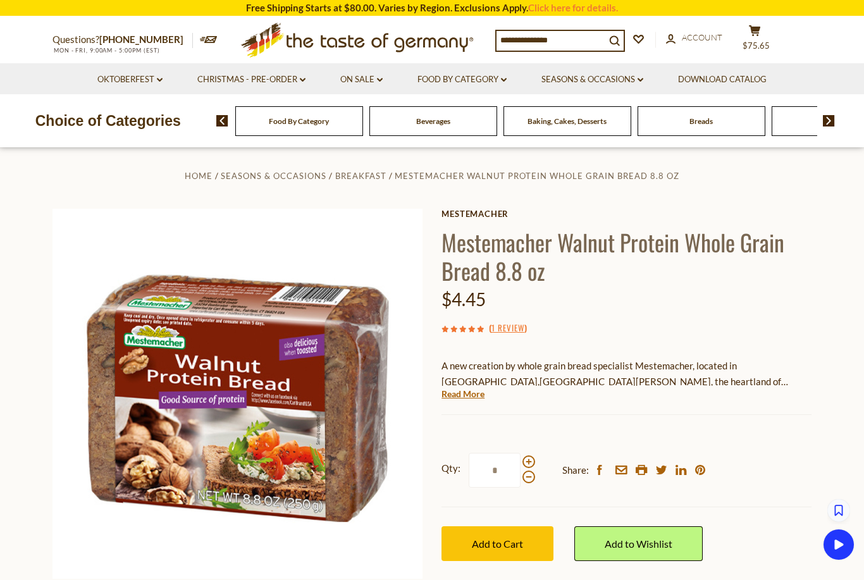
click at [760, 30] on icon "cart" at bounding box center [755, 30] width 12 height 11
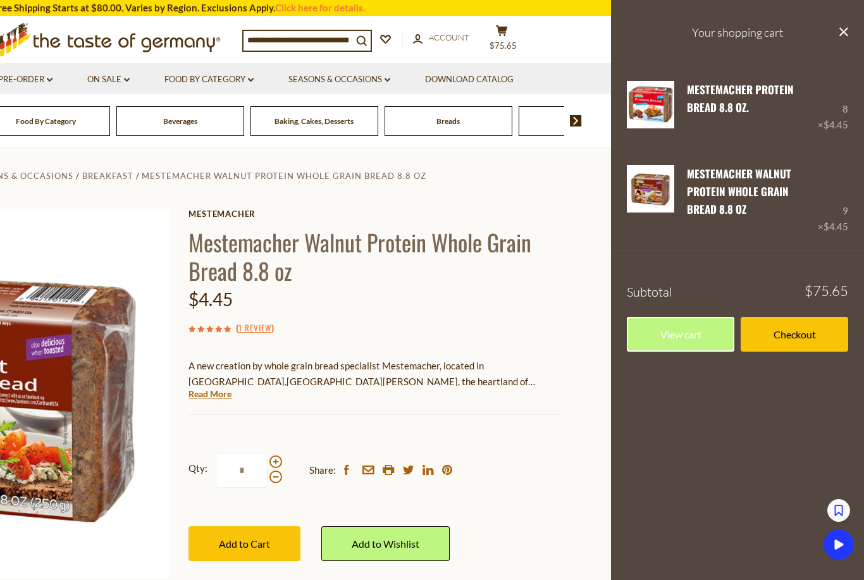
click at [684, 334] on link "View cart" at bounding box center [680, 334] width 107 height 35
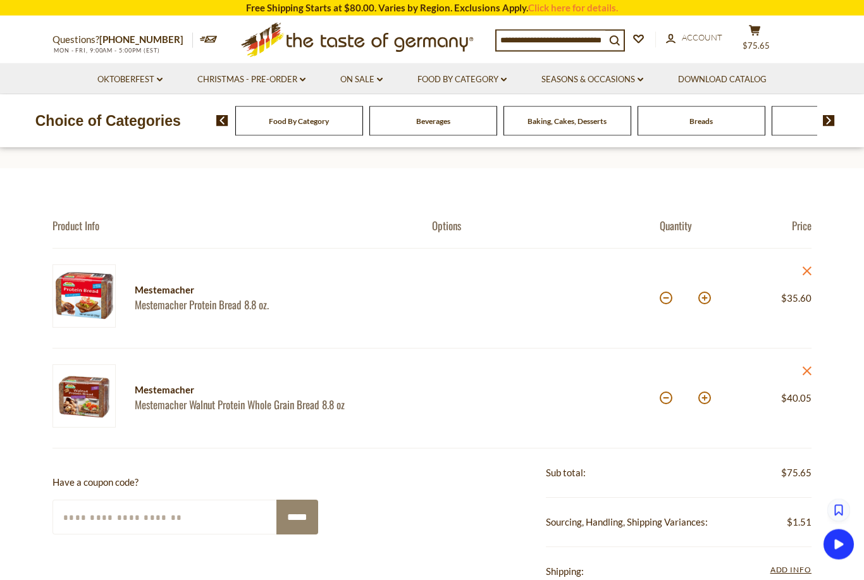
scroll to position [58, 0]
click at [709, 299] on button at bounding box center [704, 298] width 13 height 13
type input "*"
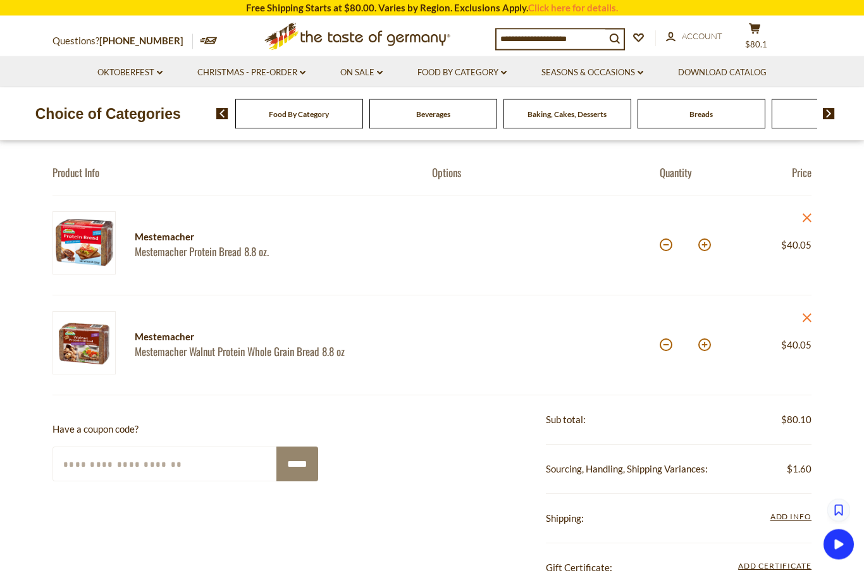
scroll to position [111, 0]
click at [787, 518] on span "Add Info" at bounding box center [790, 516] width 41 height 9
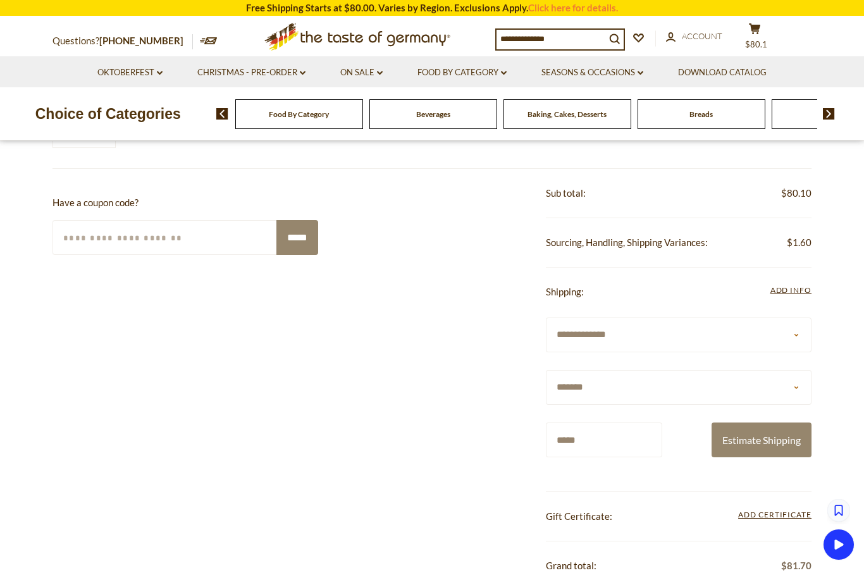
scroll to position [338, 0]
click at [771, 439] on button "Estimate Shipping" at bounding box center [761, 439] width 100 height 35
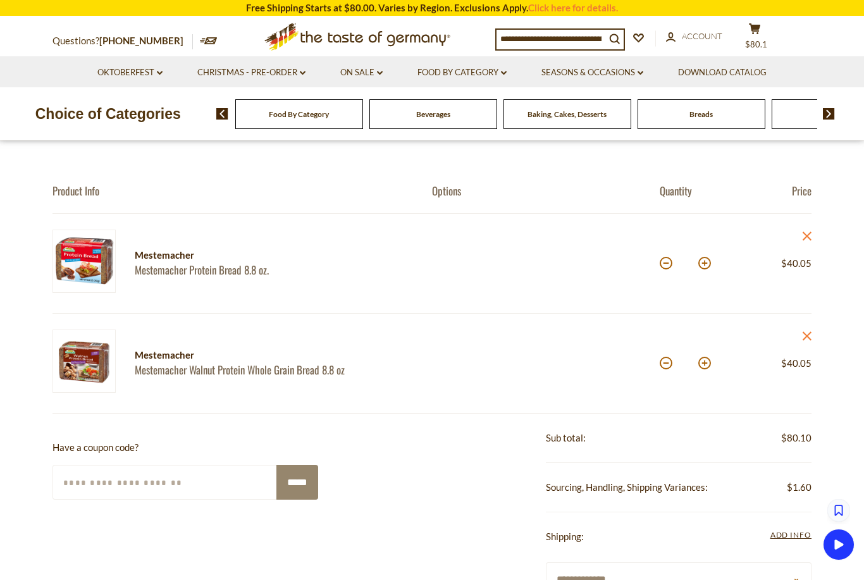
scroll to position [90, 0]
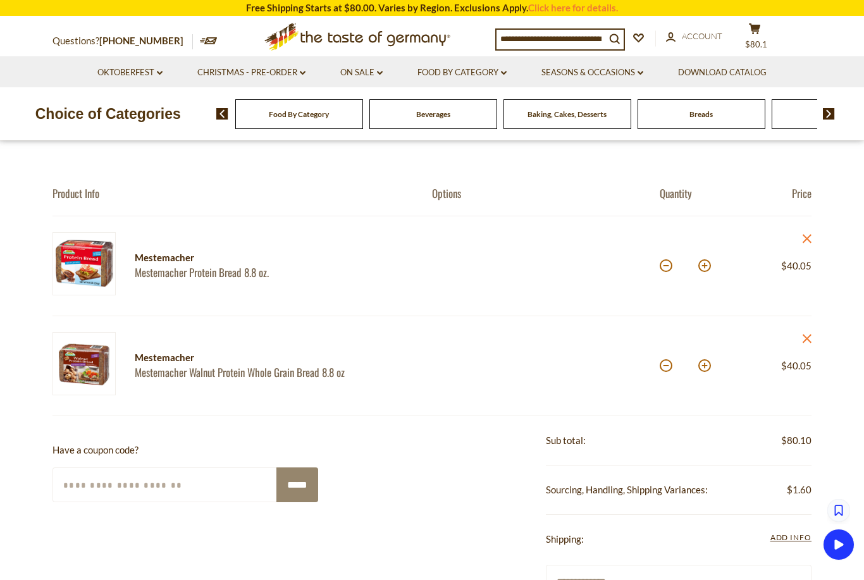
click at [806, 340] on icon "close" at bounding box center [806, 338] width 9 height 9
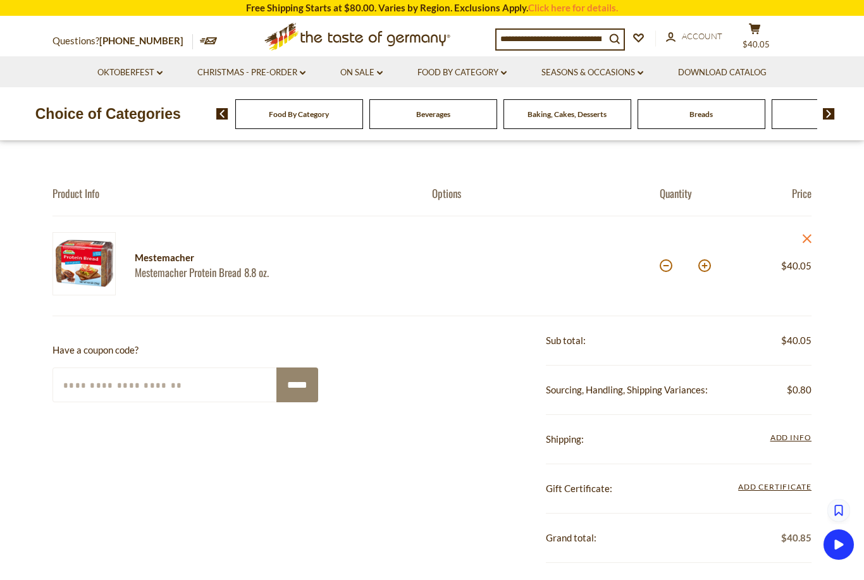
click at [668, 267] on button at bounding box center [666, 265] width 13 height 13
type input "*"
click at [790, 439] on span "Add Info" at bounding box center [790, 437] width 41 height 9
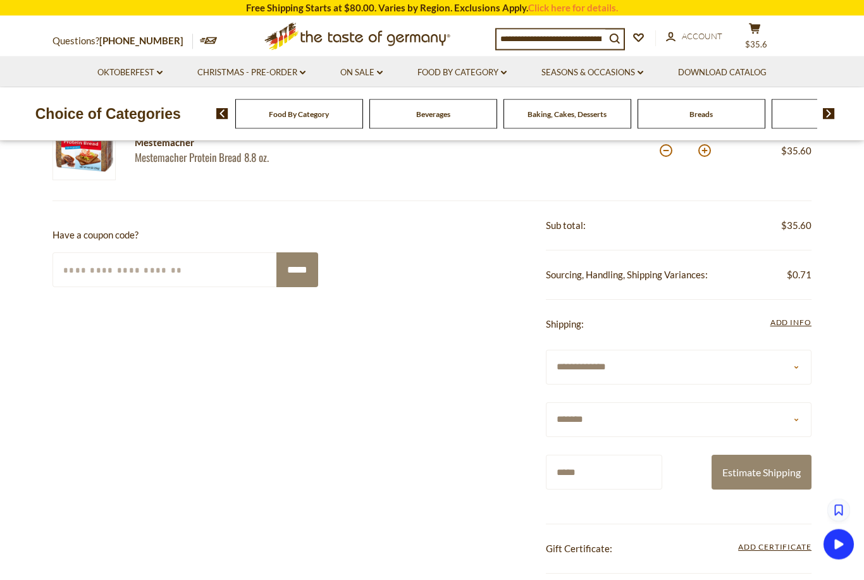
scroll to position [205, 0]
click at [774, 469] on button "Estimate Shipping" at bounding box center [761, 472] width 100 height 35
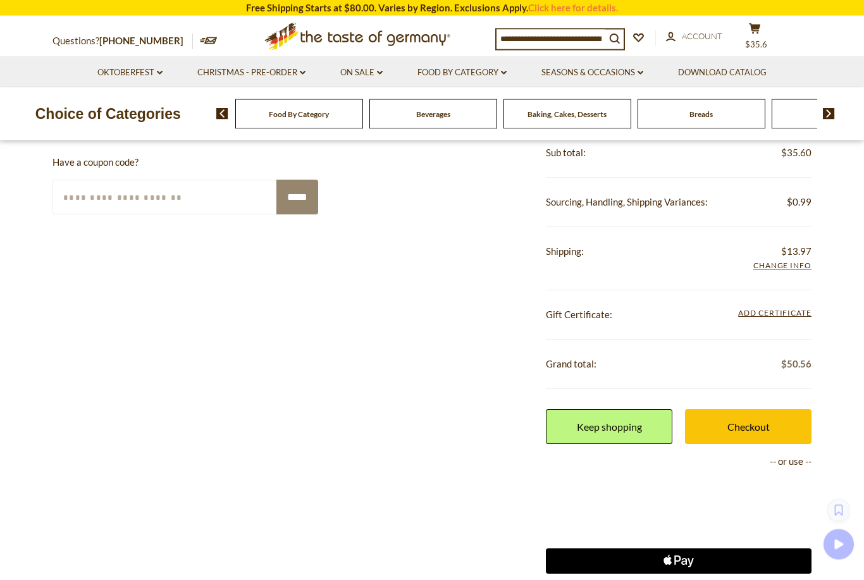
scroll to position [278, 0]
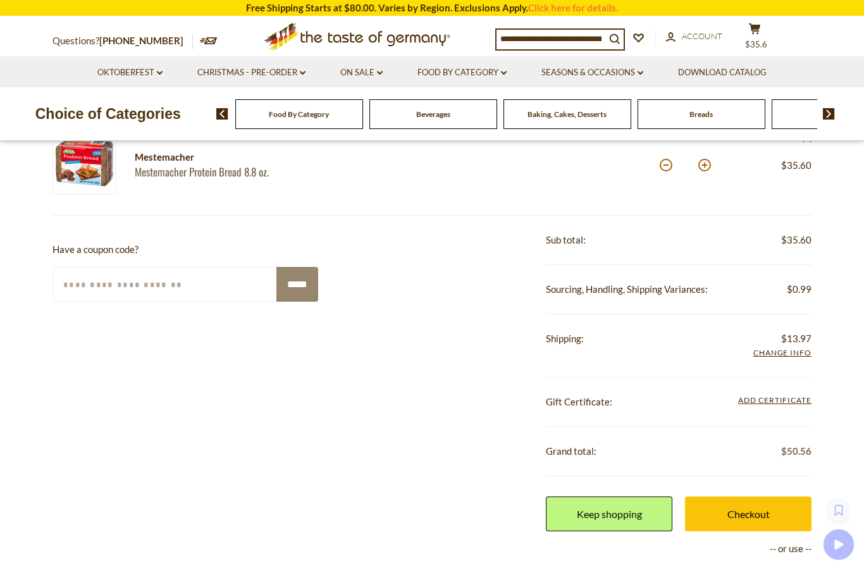
click at [188, 291] on input "Enter Your Coupon Code" at bounding box center [164, 284] width 225 height 35
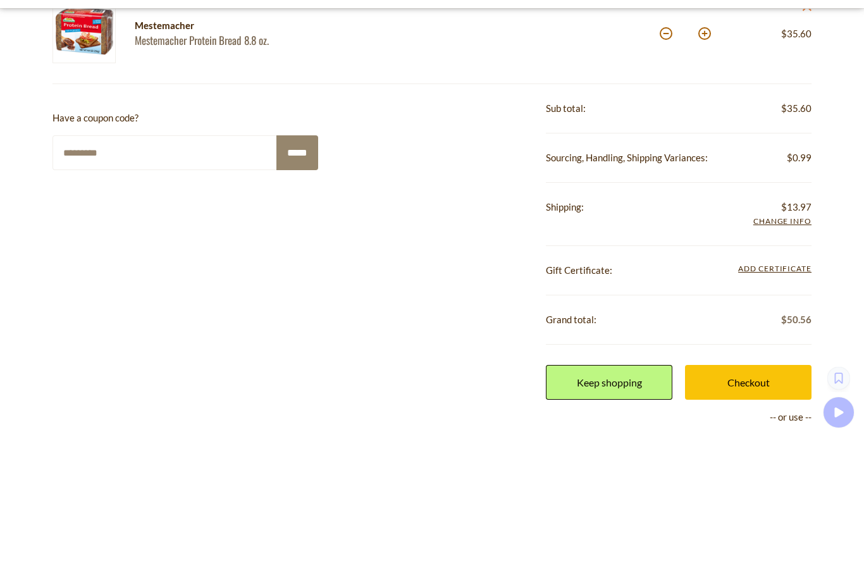
type input "*********"
click at [297, 267] on input "*****" at bounding box center [297, 284] width 42 height 35
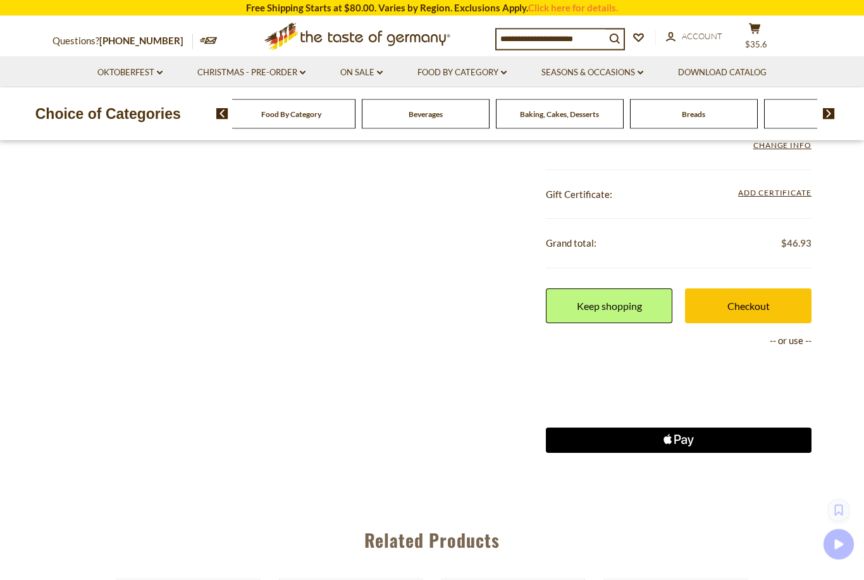
scroll to position [488, 0]
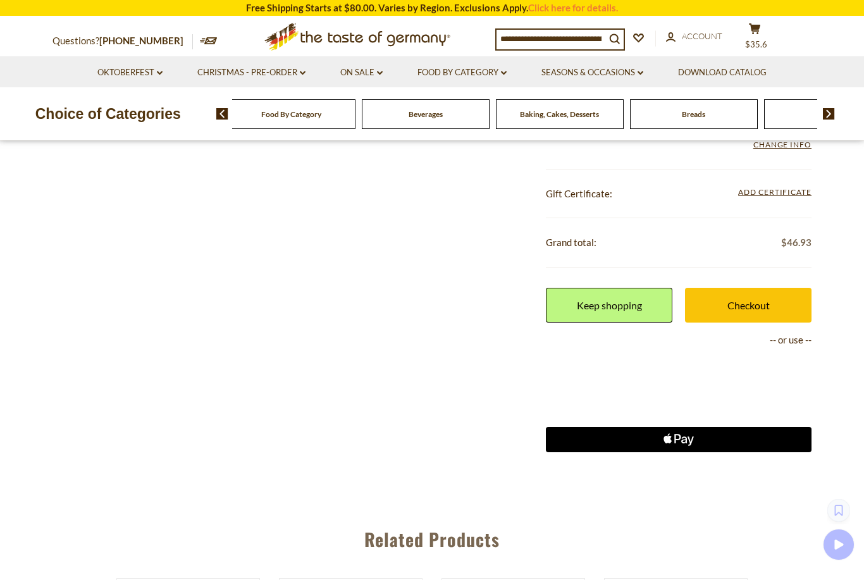
click at [754, 300] on link "Checkout" at bounding box center [748, 305] width 126 height 35
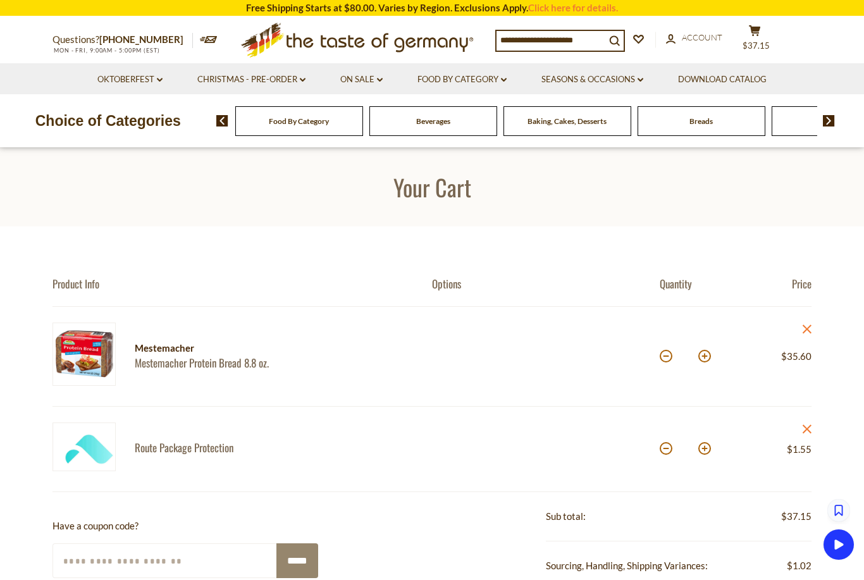
click at [708, 357] on button at bounding box center [704, 356] width 13 height 13
type input "*"
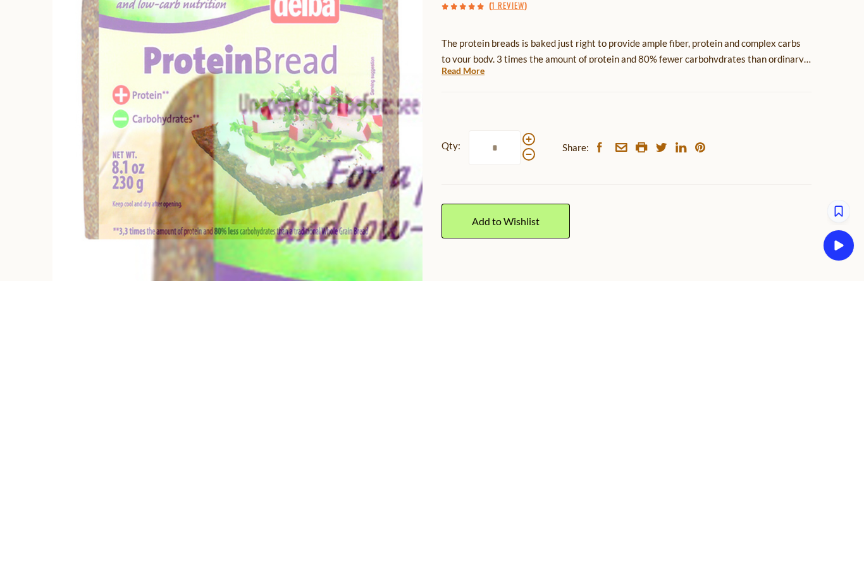
scroll to position [299, 0]
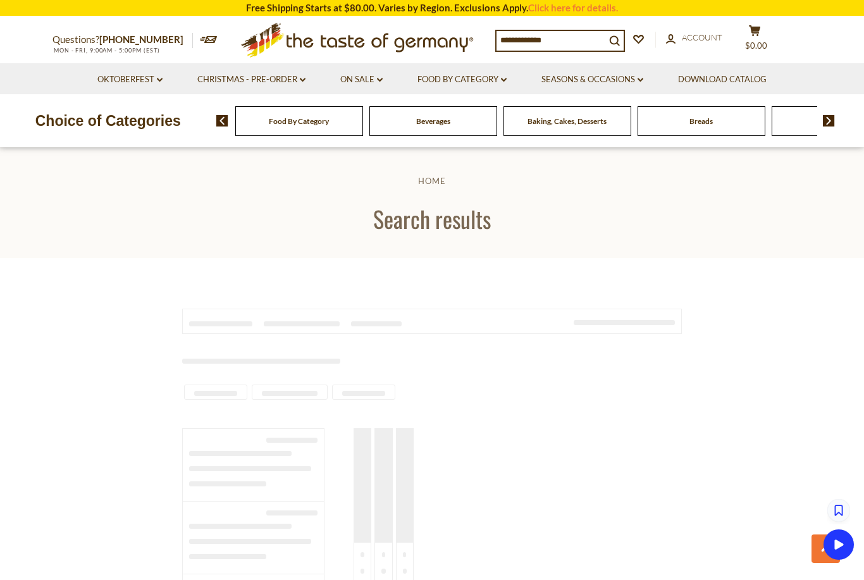
type input "**********"
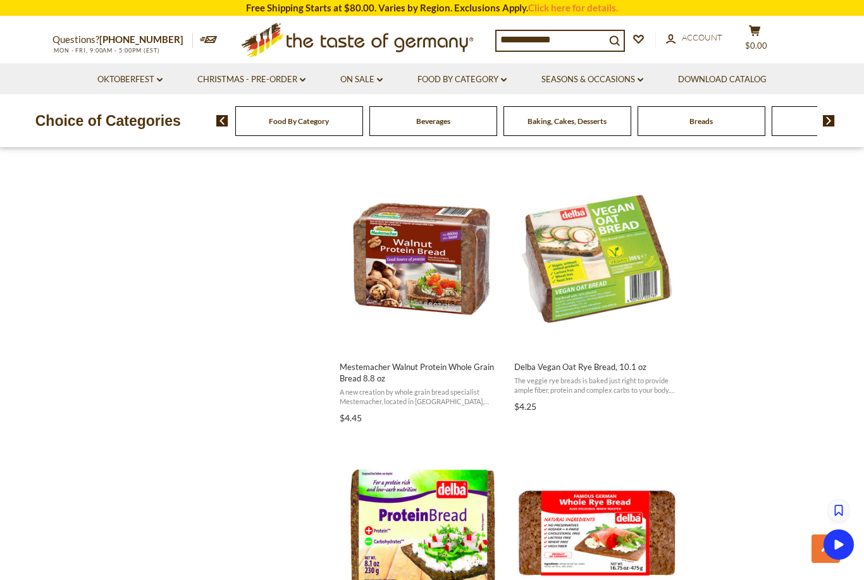
click at [613, 243] on img "Delba Vegan Oat Rye Bread, 10.1 oz" at bounding box center [596, 257] width 168 height 168
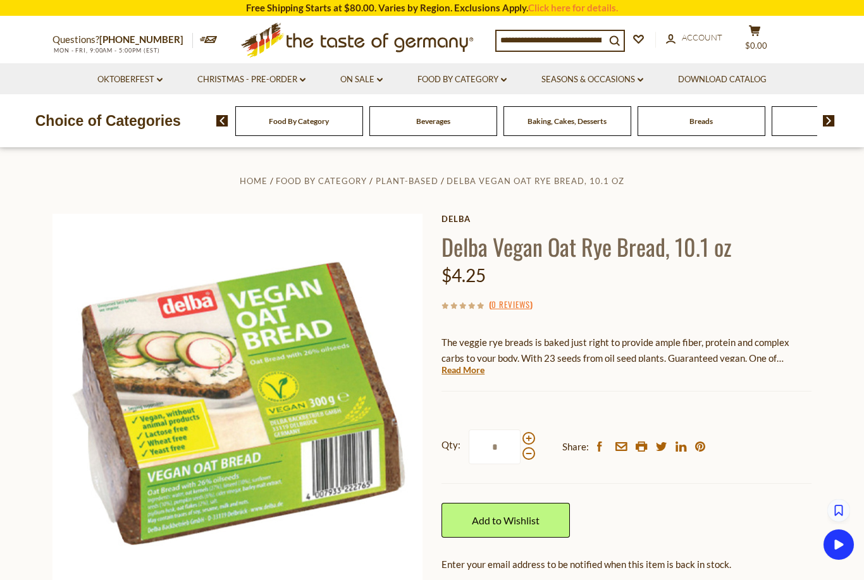
click at [476, 372] on link "Read More" at bounding box center [462, 370] width 43 height 13
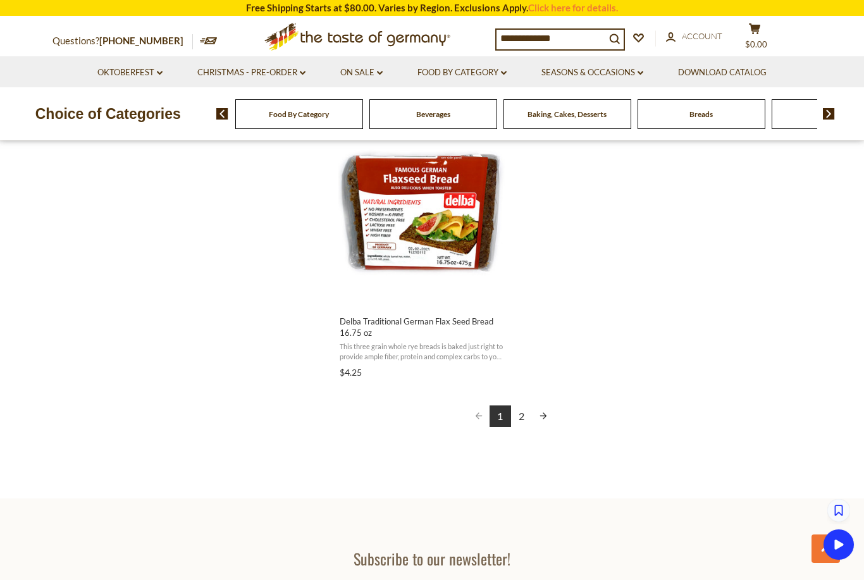
scroll to position [2176, 0]
click at [548, 410] on link "Next page" at bounding box center [542, 417] width 21 height 21
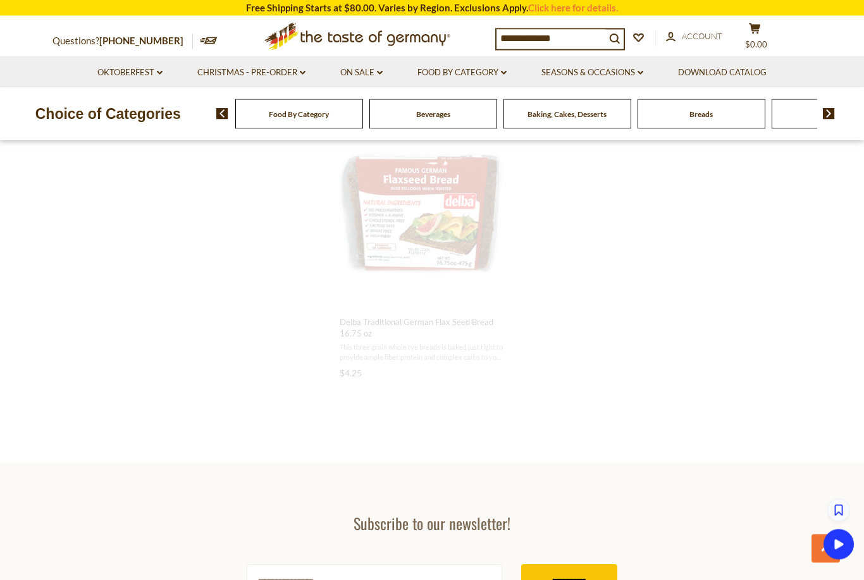
scroll to position [768, 0]
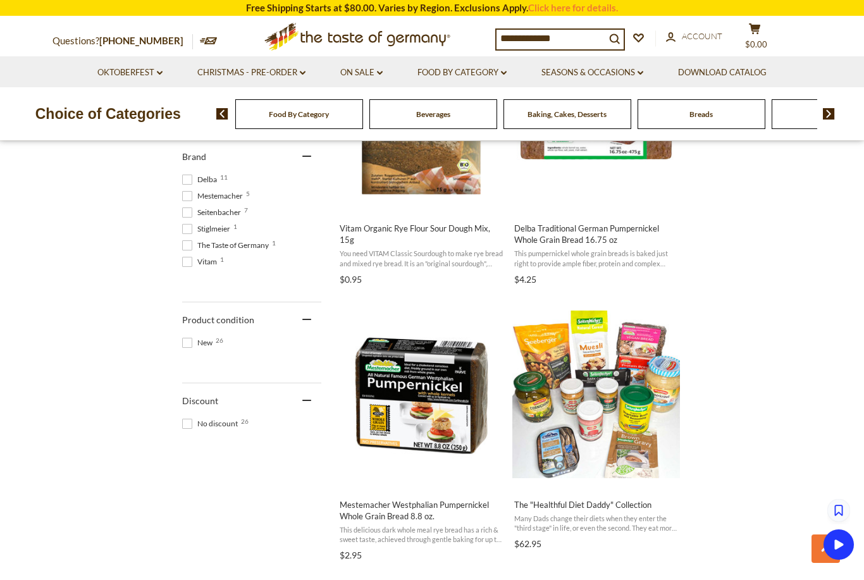
scroll to position [631, 0]
click at [442, 376] on img "Mestemacher Westphalian Pumpernickel Whole Grain Bread 8.8 oz." at bounding box center [422, 394] width 168 height 168
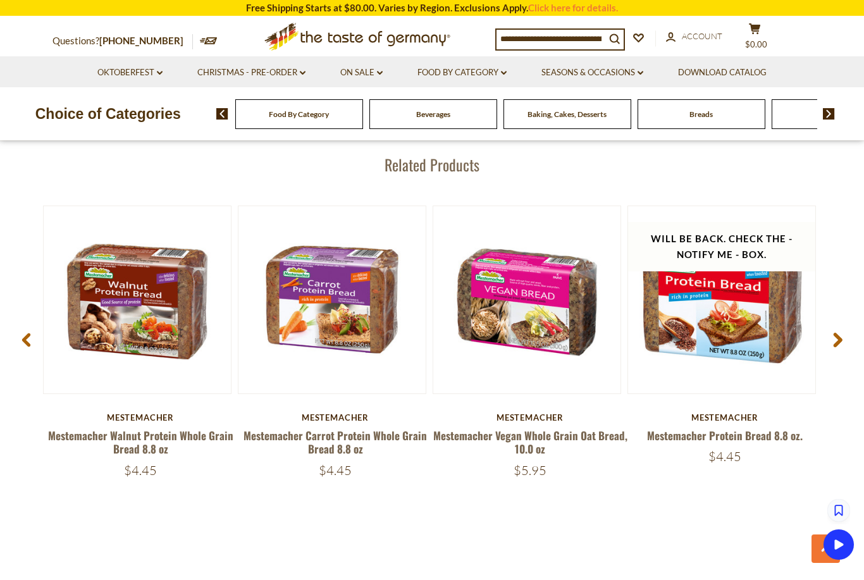
scroll to position [1630, 0]
